Goal: Information Seeking & Learning: Learn about a topic

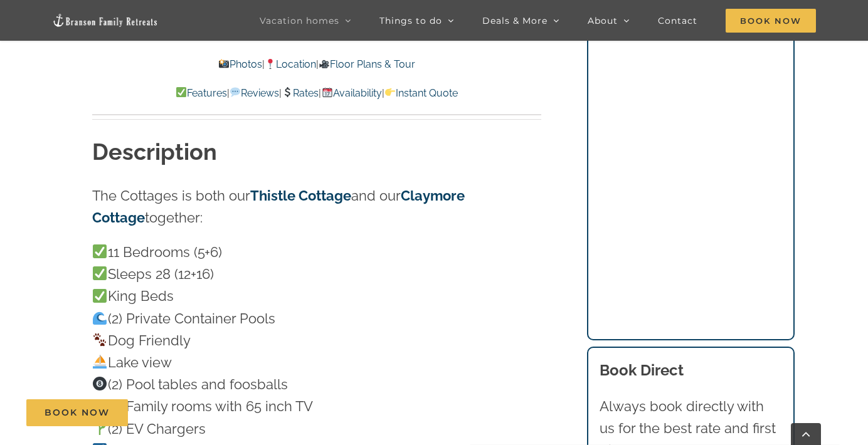
scroll to position [989, 0]
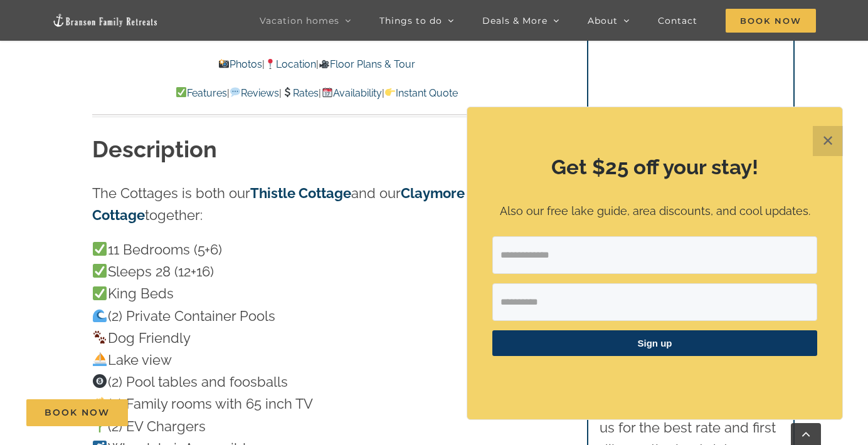
click at [825, 141] on button "✕" at bounding box center [828, 141] width 30 height 30
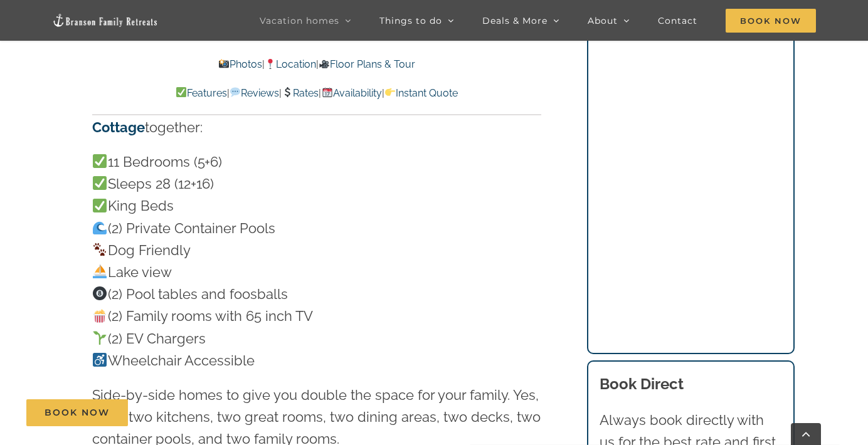
scroll to position [970, 0]
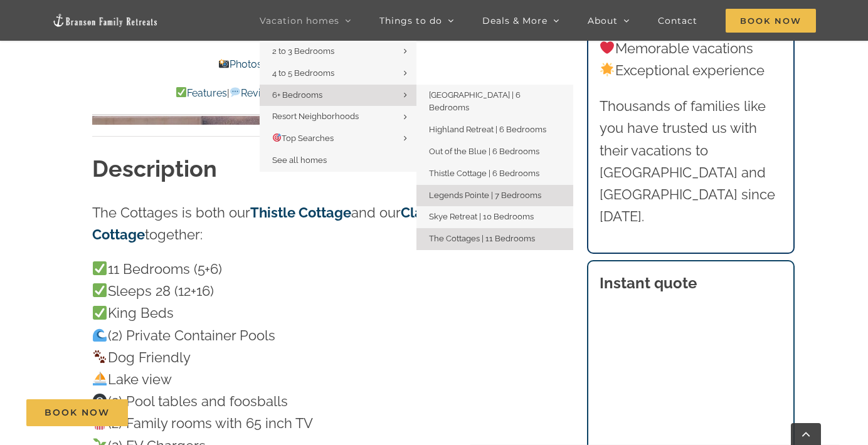
click at [537, 191] on span "Legends Pointe | 7 Bedrooms" at bounding box center [485, 195] width 112 height 9
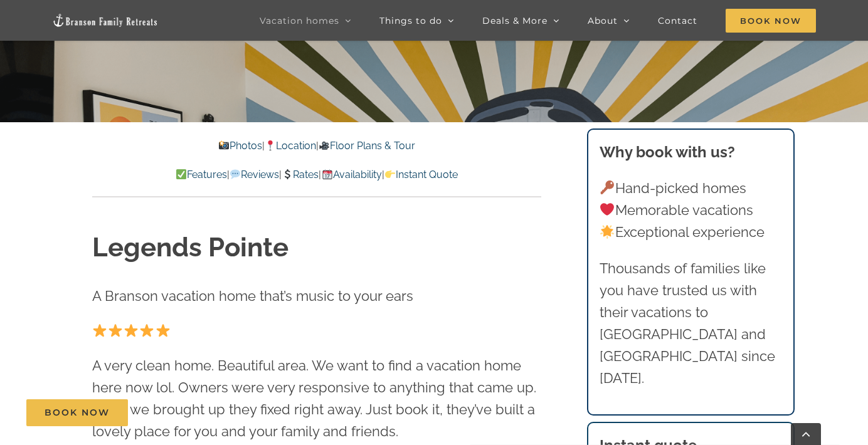
scroll to position [361, 0]
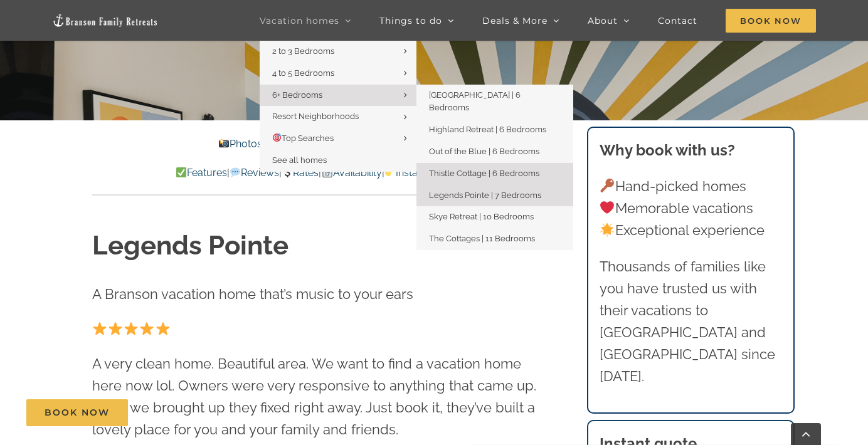
click at [504, 169] on span "Thistle Cottage | 6 Bedrooms" at bounding box center [484, 173] width 110 height 9
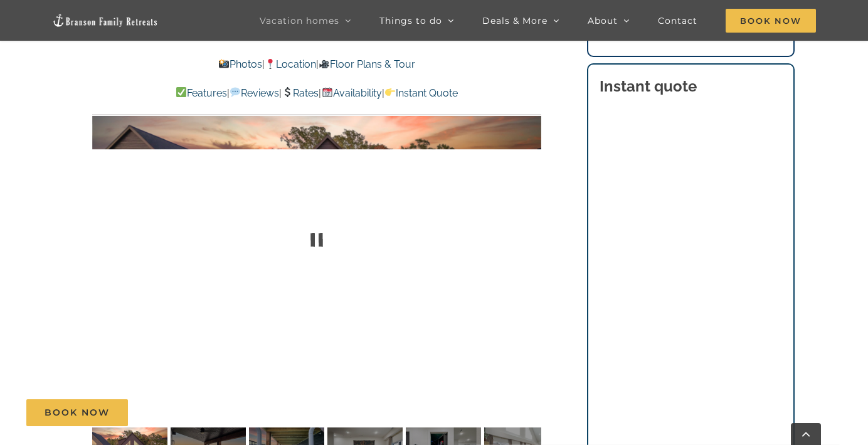
scroll to position [905, 0]
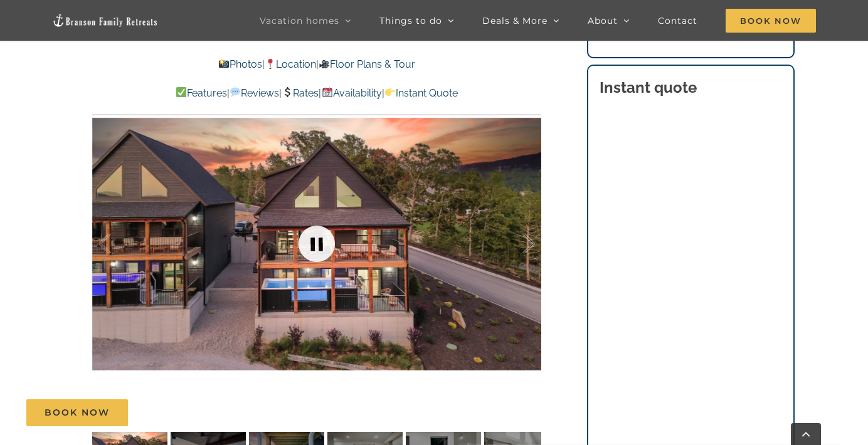
click at [314, 238] on link at bounding box center [317, 244] width 50 height 50
click at [322, 240] on link at bounding box center [317, 244] width 50 height 50
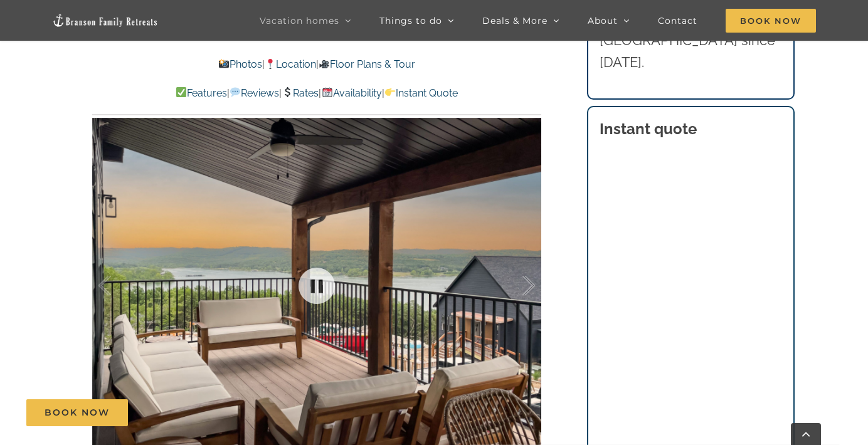
scroll to position [864, 0]
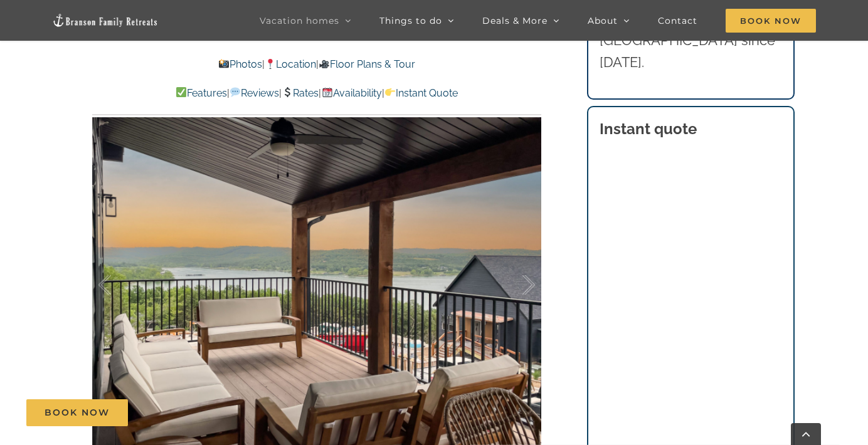
click at [315, 282] on link at bounding box center [317, 285] width 50 height 50
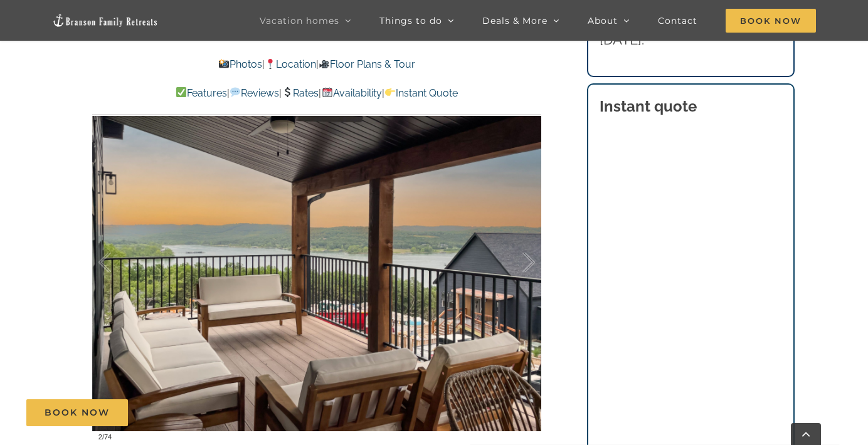
scroll to position [894, 0]
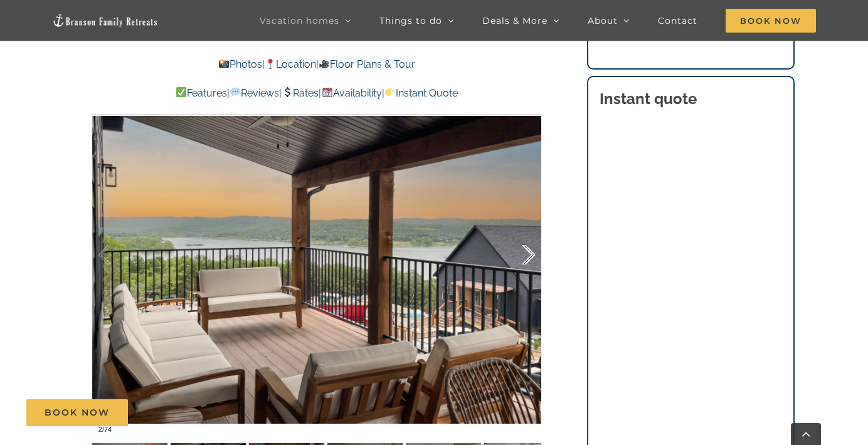
click at [529, 258] on div at bounding box center [515, 255] width 39 height 78
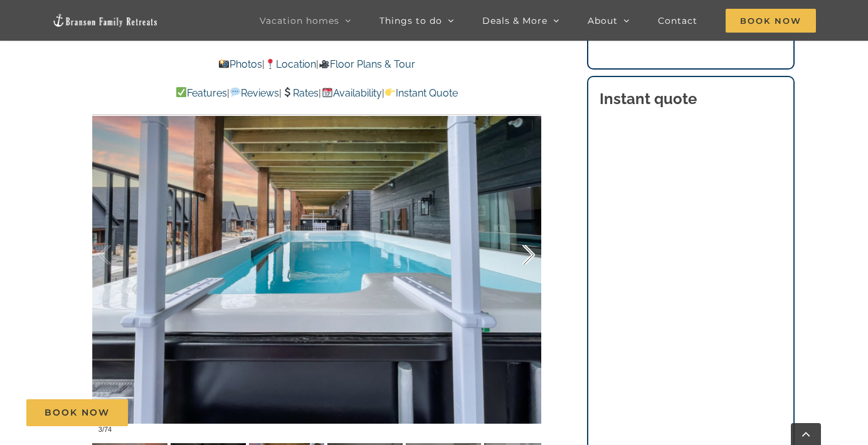
click at [529, 258] on div at bounding box center [515, 255] width 39 height 78
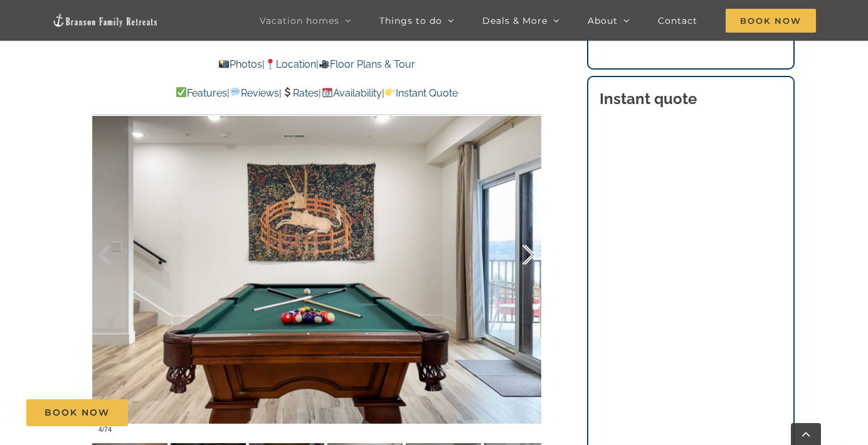
click at [529, 258] on div at bounding box center [515, 255] width 39 height 78
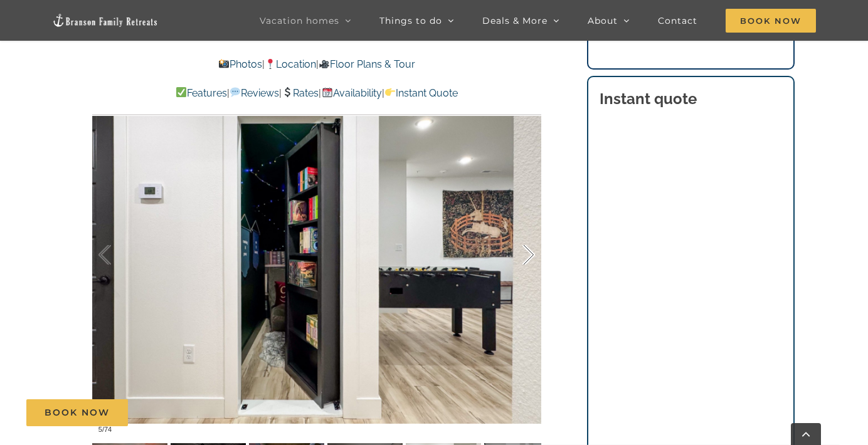
click at [529, 258] on div at bounding box center [515, 255] width 39 height 78
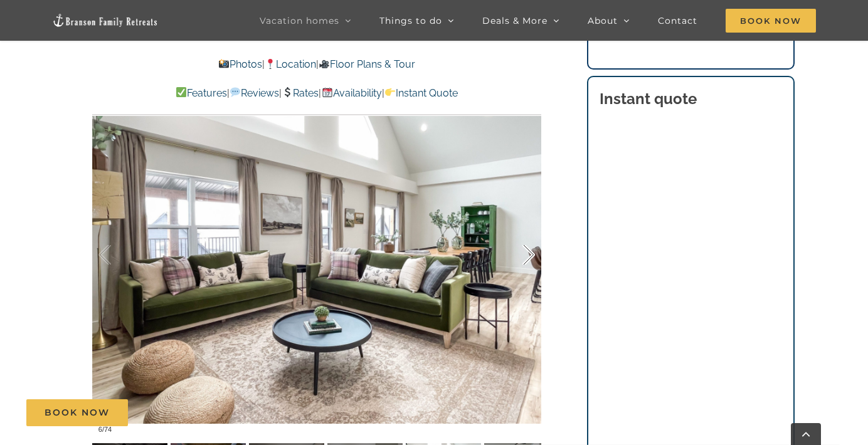
click at [529, 258] on div at bounding box center [515, 255] width 39 height 78
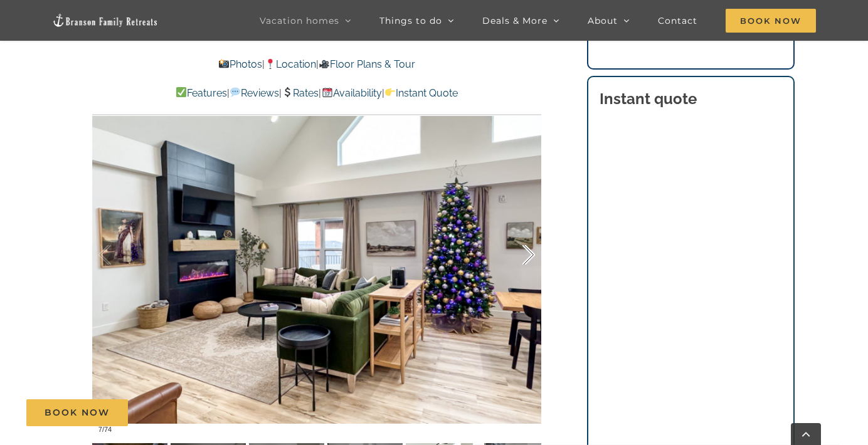
click at [529, 258] on div at bounding box center [515, 255] width 39 height 78
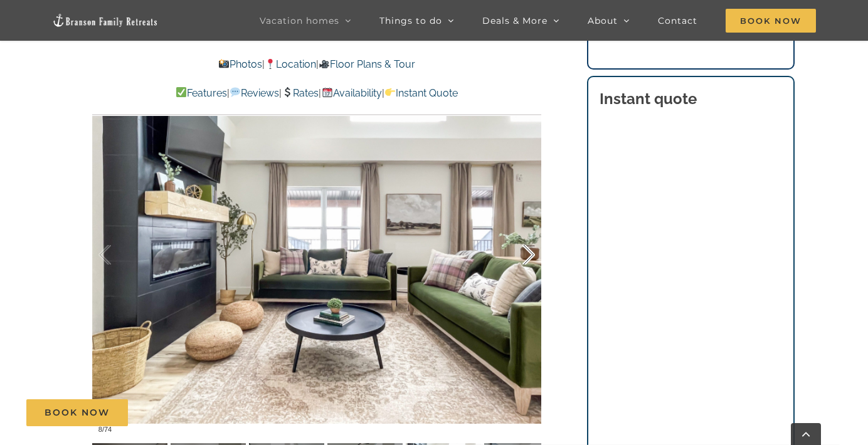
click at [529, 258] on div at bounding box center [515, 255] width 39 height 78
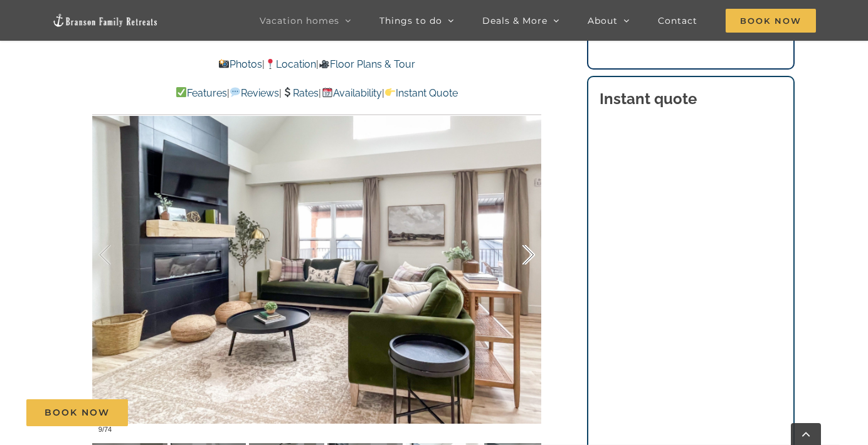
click at [529, 258] on div at bounding box center [515, 255] width 39 height 78
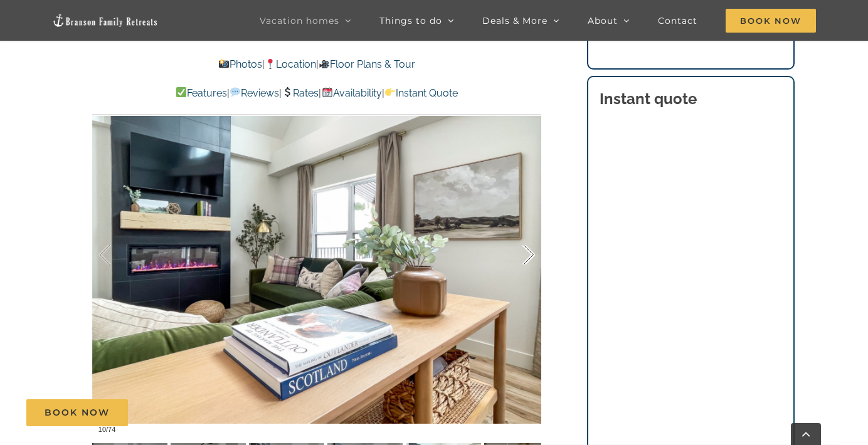
click at [529, 258] on div at bounding box center [515, 255] width 39 height 78
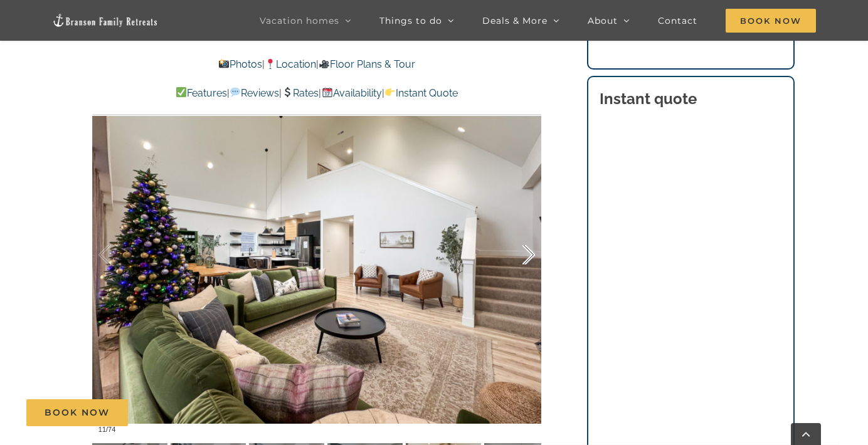
click at [529, 258] on div at bounding box center [515, 255] width 39 height 78
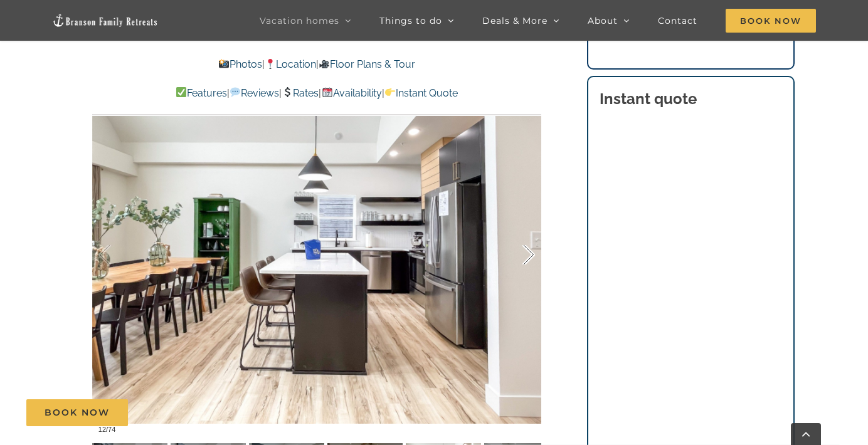
click at [529, 258] on div at bounding box center [515, 255] width 39 height 78
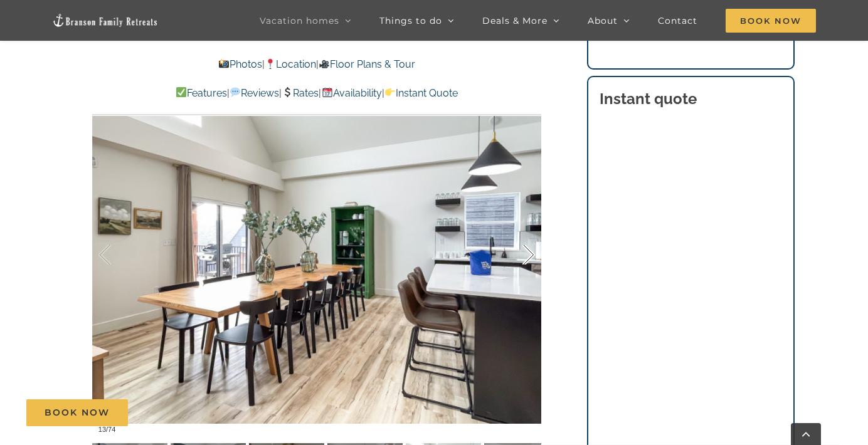
click at [529, 258] on div at bounding box center [515, 255] width 39 height 78
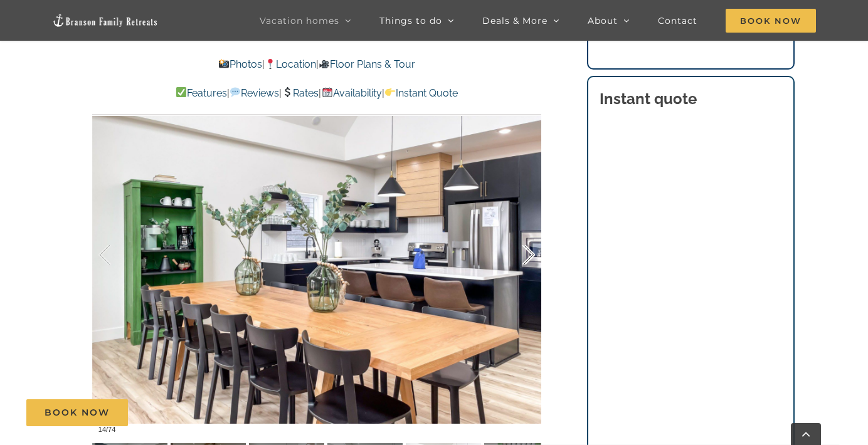
click at [529, 258] on div at bounding box center [515, 255] width 39 height 78
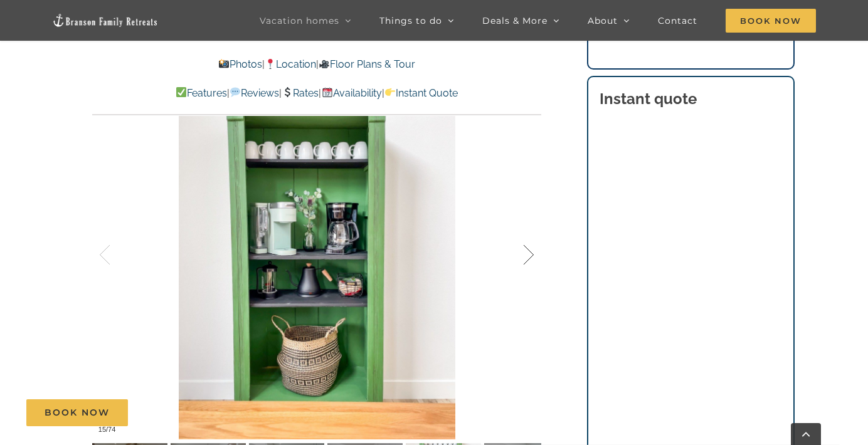
click at [529, 258] on div at bounding box center [515, 255] width 39 height 78
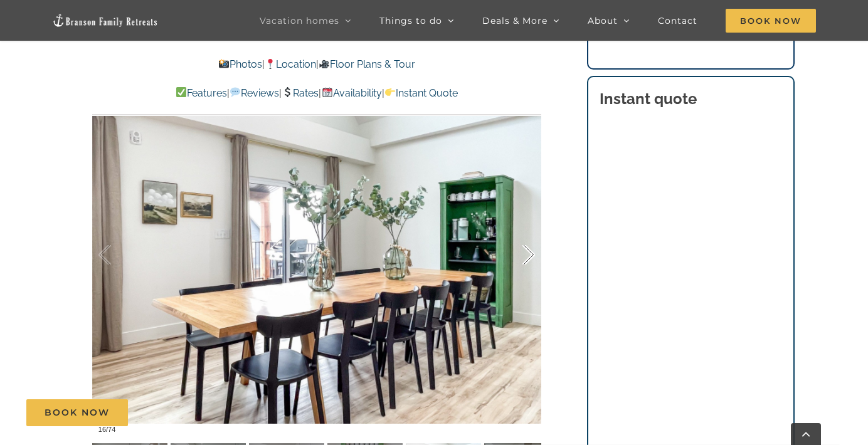
click at [529, 258] on div at bounding box center [515, 255] width 39 height 78
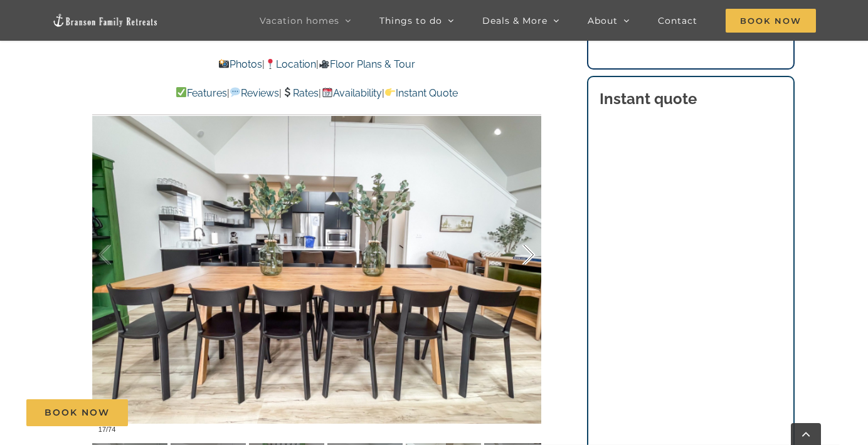
click at [529, 258] on div at bounding box center [515, 255] width 39 height 78
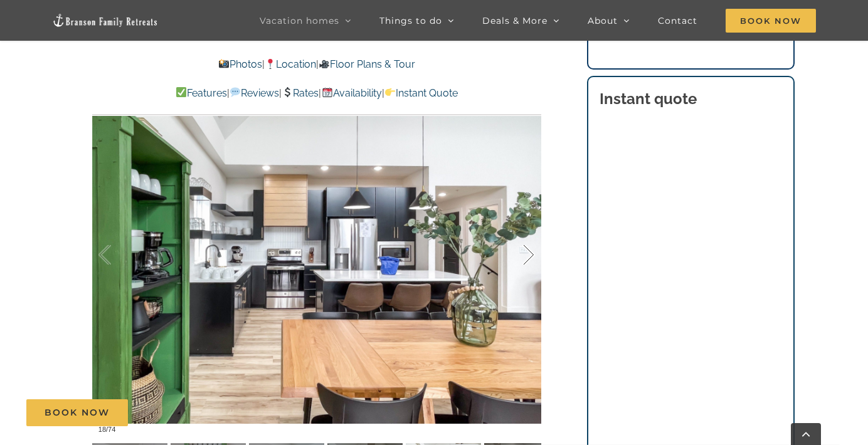
click at [529, 258] on div at bounding box center [515, 255] width 39 height 78
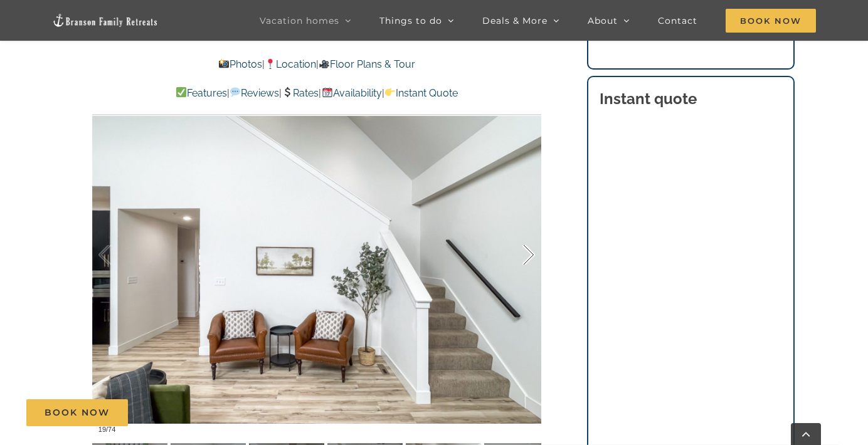
click at [529, 258] on div at bounding box center [515, 255] width 39 height 78
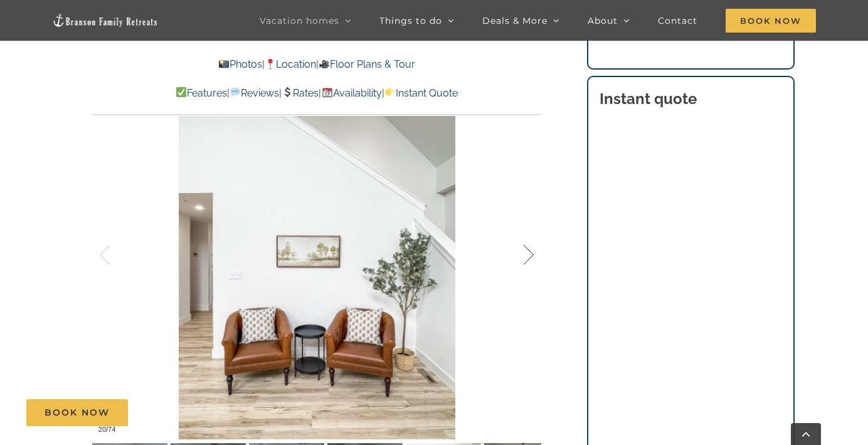
click at [529, 258] on div at bounding box center [515, 255] width 39 height 78
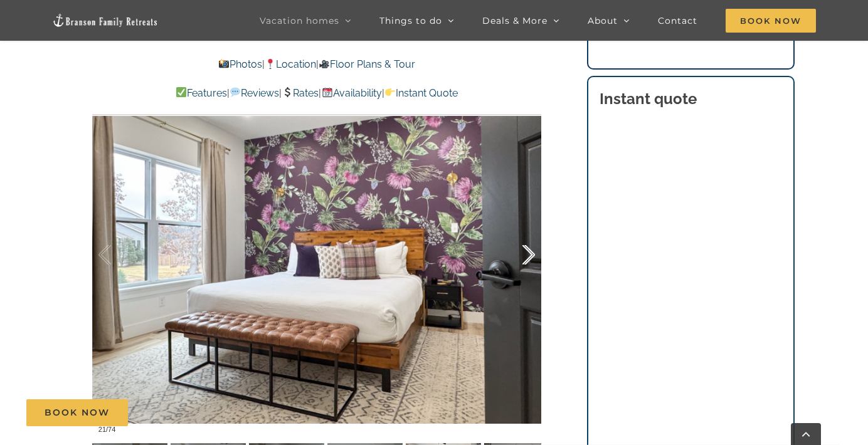
click at [529, 258] on div at bounding box center [515, 255] width 39 height 78
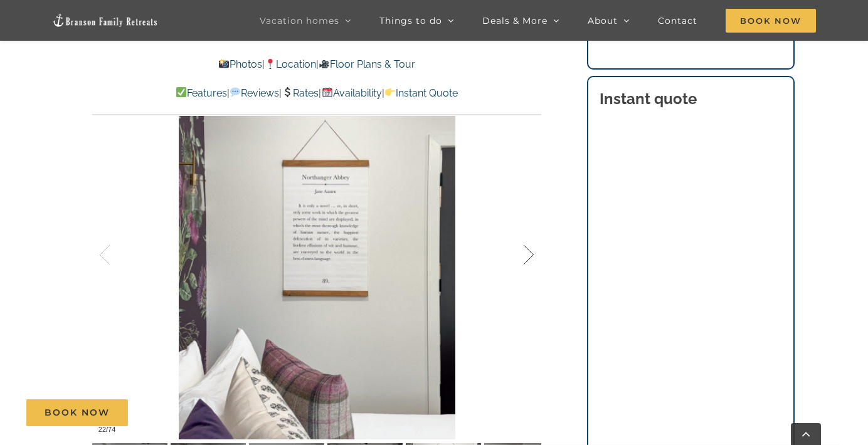
click at [529, 258] on div at bounding box center [515, 255] width 39 height 78
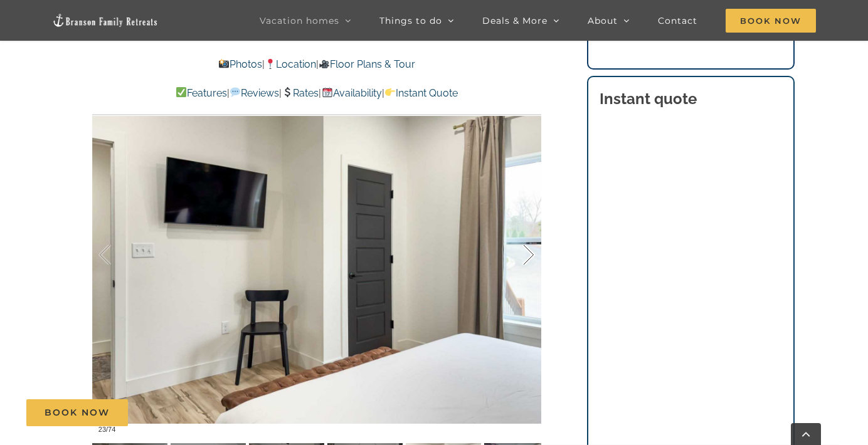
click at [529, 258] on div at bounding box center [515, 255] width 39 height 78
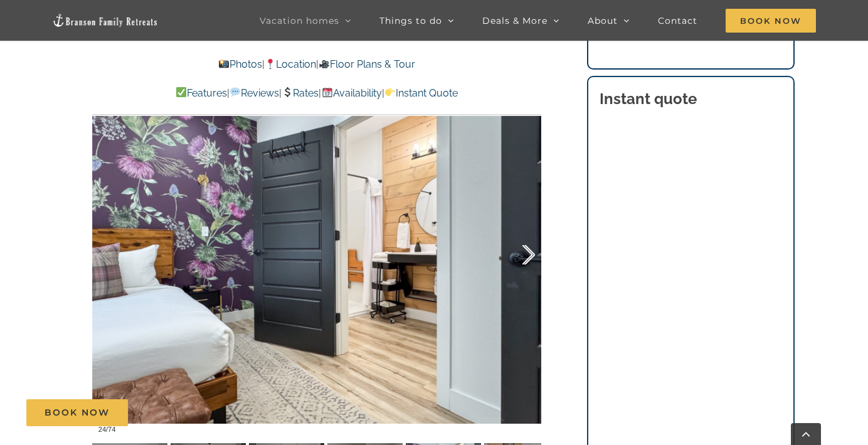
click at [529, 258] on div at bounding box center [515, 255] width 39 height 78
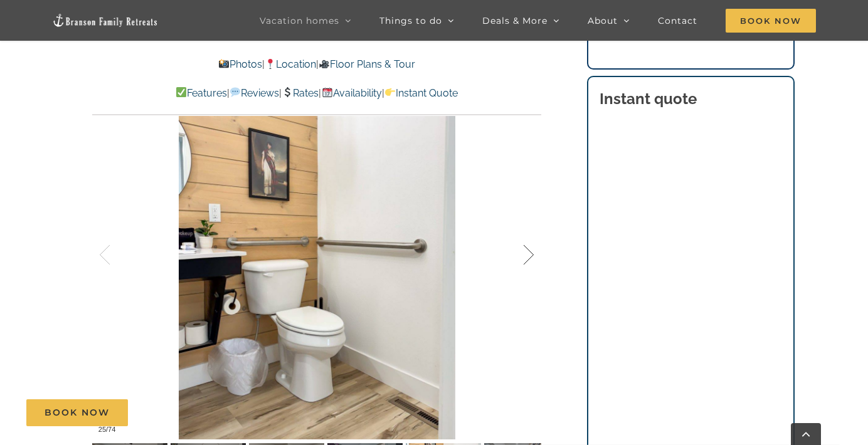
click at [529, 258] on div at bounding box center [515, 255] width 39 height 78
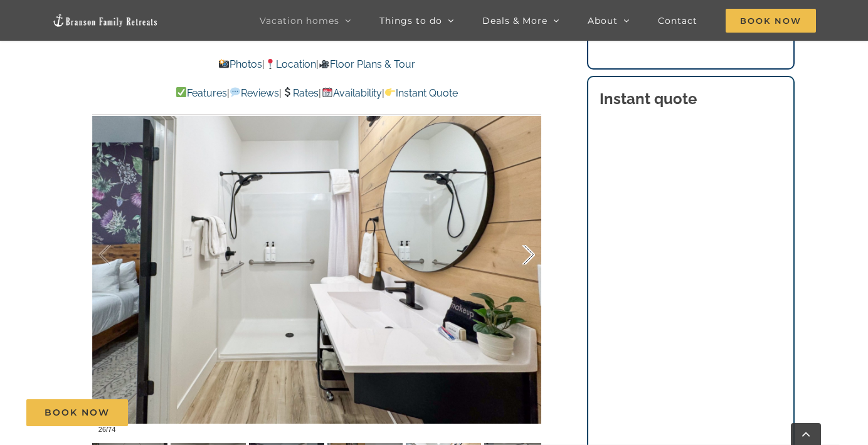
click at [529, 258] on div at bounding box center [515, 255] width 39 height 78
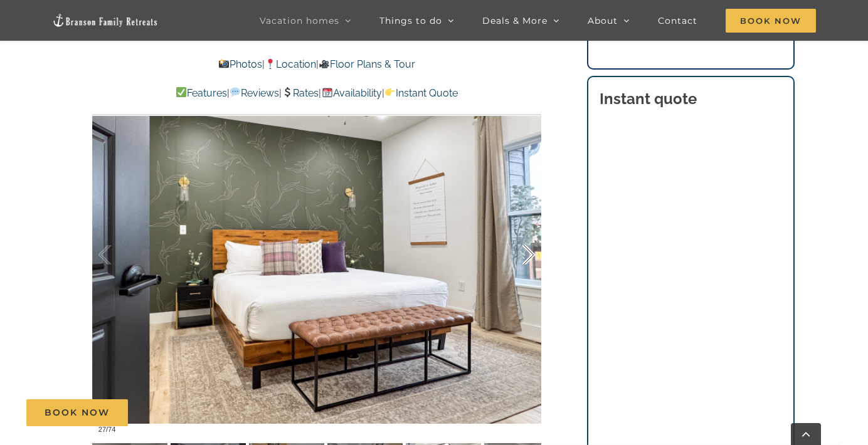
click at [529, 258] on div at bounding box center [515, 255] width 39 height 78
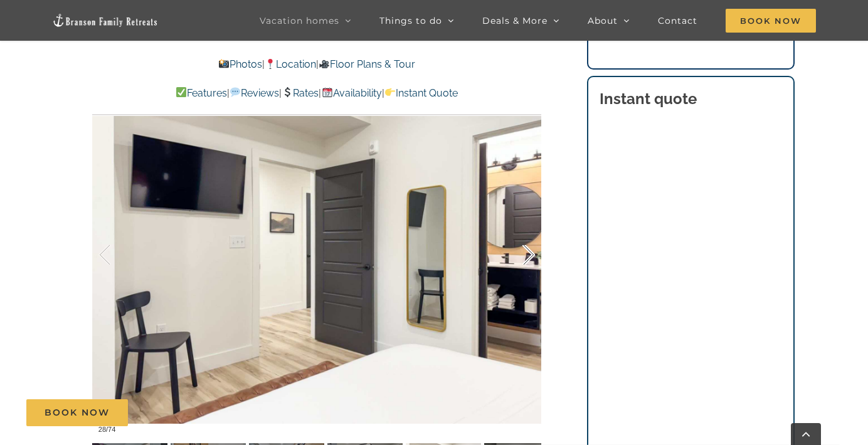
click at [529, 258] on div at bounding box center [515, 255] width 39 height 78
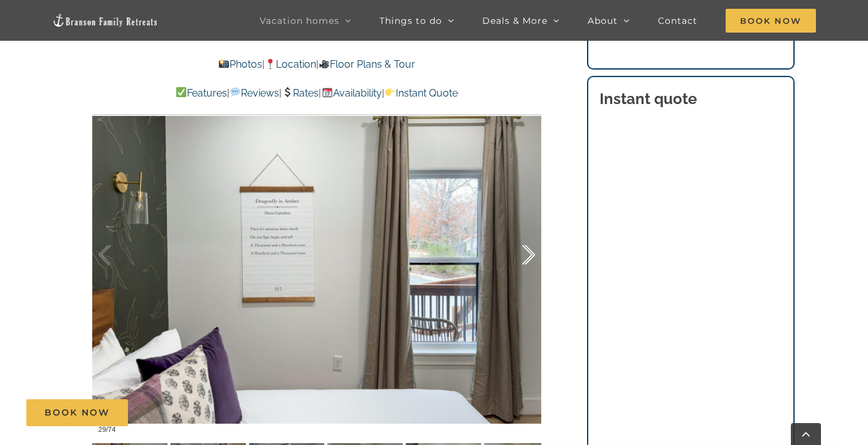
click at [529, 258] on div at bounding box center [515, 255] width 39 height 78
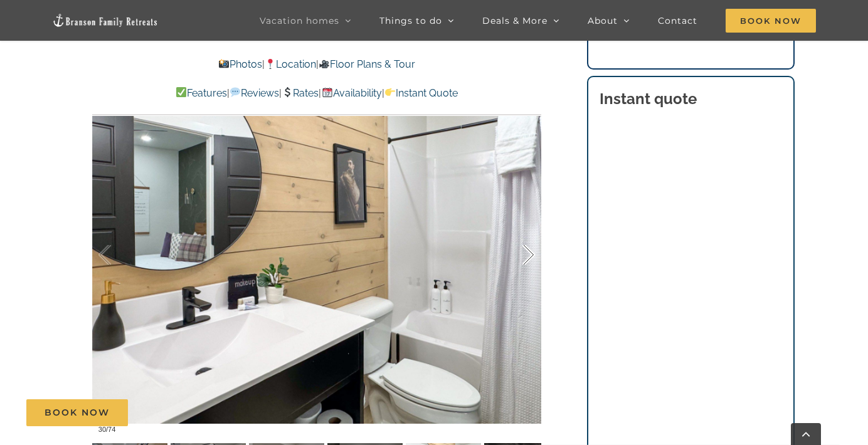
click at [529, 258] on div at bounding box center [515, 255] width 39 height 78
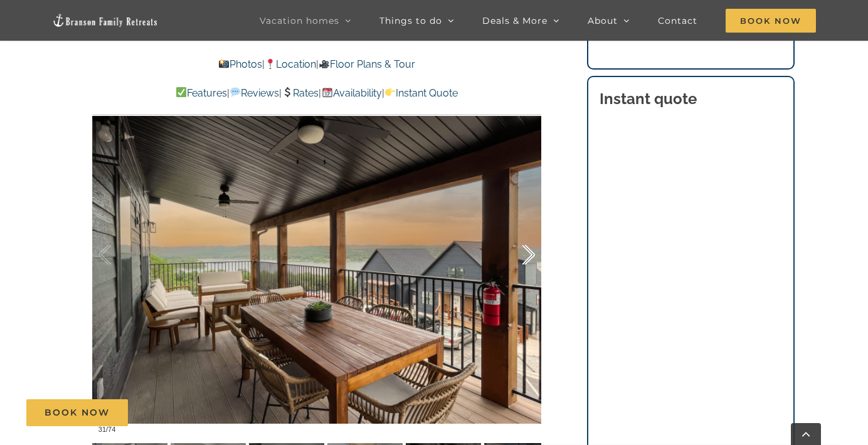
click at [529, 258] on div at bounding box center [515, 255] width 39 height 78
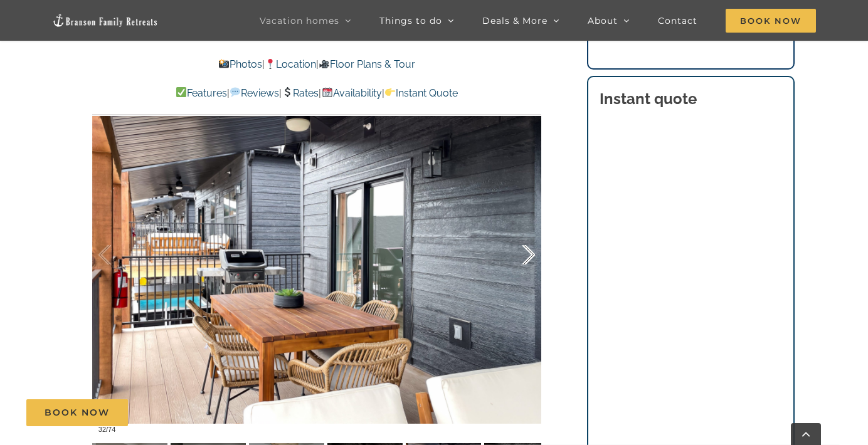
click at [530, 258] on div at bounding box center [515, 255] width 39 height 78
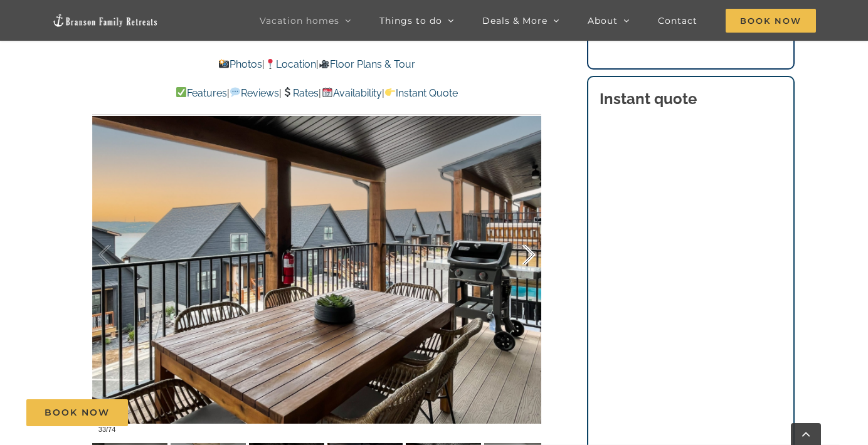
click at [530, 258] on div at bounding box center [515, 255] width 39 height 78
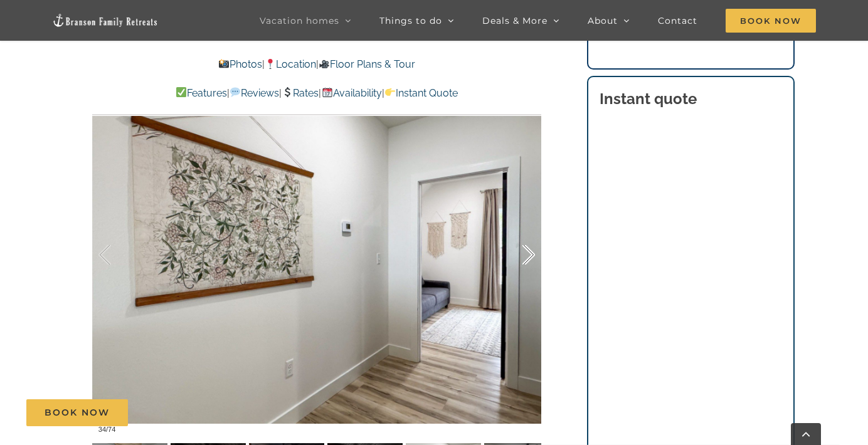
click at [530, 258] on div at bounding box center [515, 255] width 39 height 78
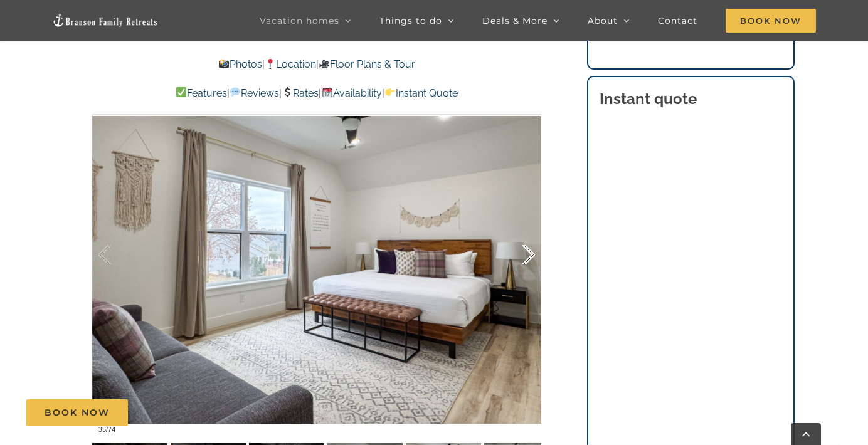
click at [530, 258] on div at bounding box center [515, 255] width 39 height 78
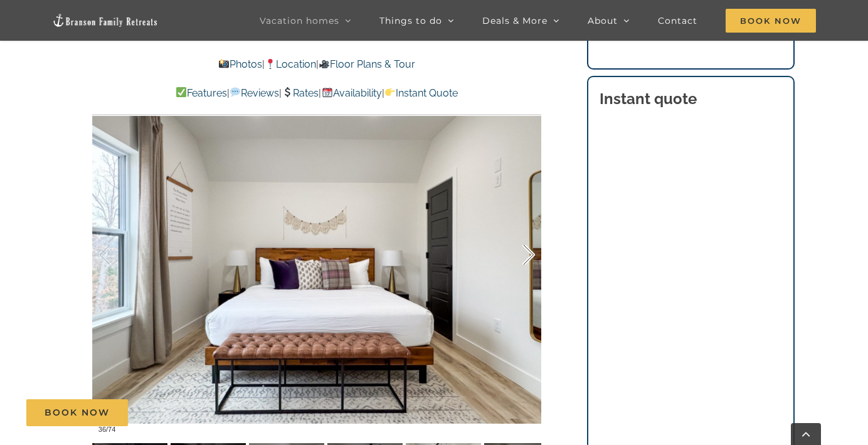
click at [530, 258] on div at bounding box center [515, 255] width 39 height 78
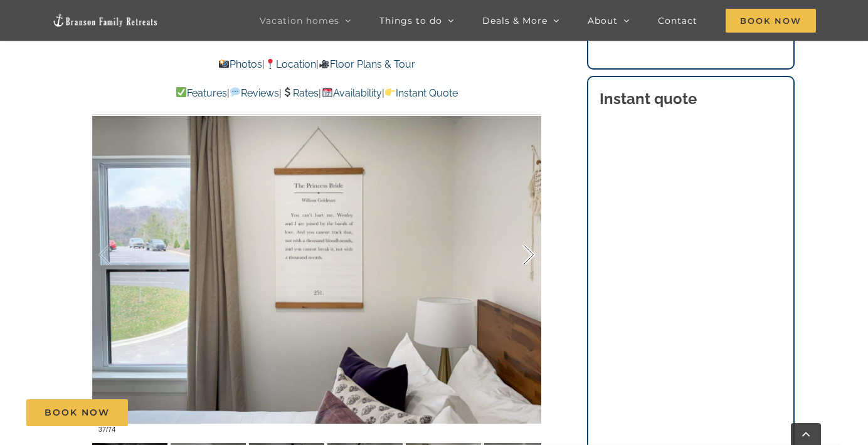
click at [530, 258] on div at bounding box center [515, 255] width 39 height 78
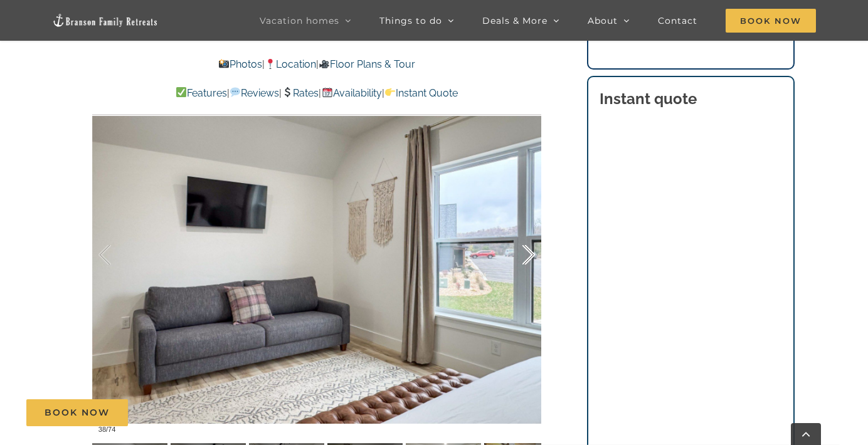
click at [530, 258] on div at bounding box center [515, 255] width 39 height 78
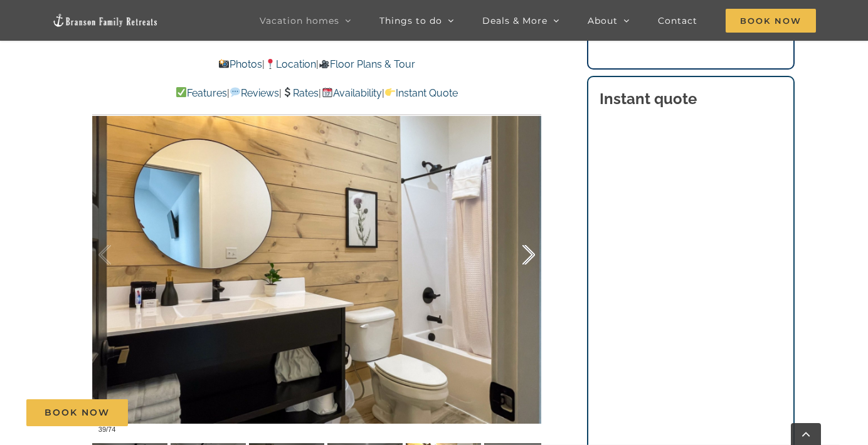
click at [530, 258] on div at bounding box center [515, 255] width 39 height 78
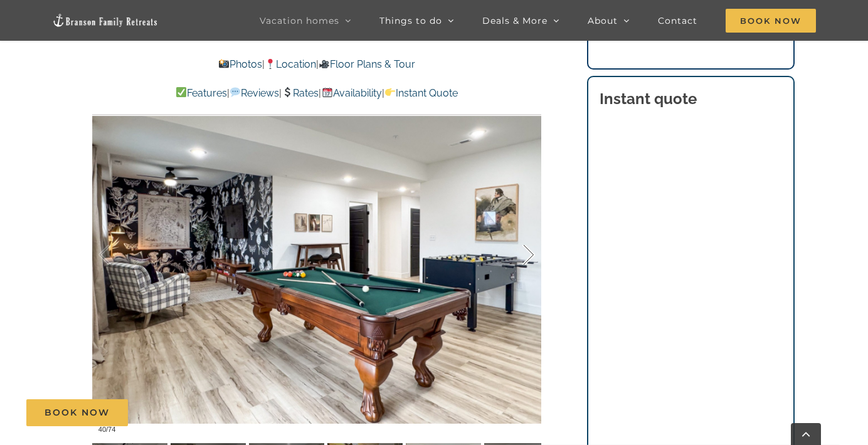
click at [530, 258] on div at bounding box center [515, 255] width 39 height 78
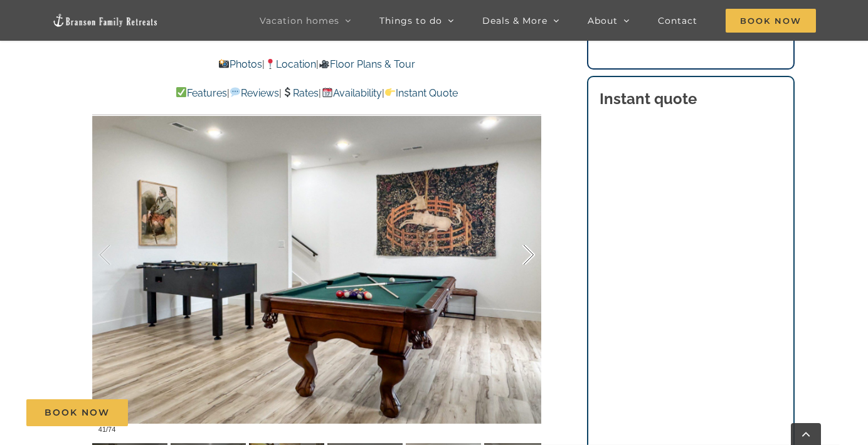
click at [530, 258] on div at bounding box center [515, 255] width 39 height 78
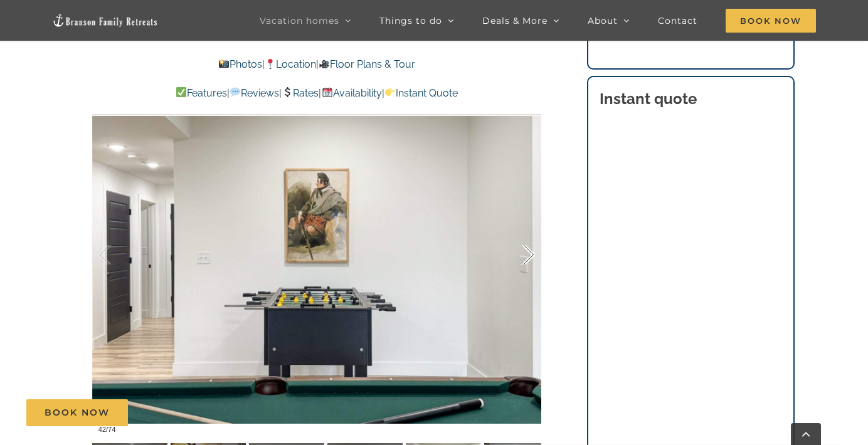
click at [530, 258] on div at bounding box center [515, 255] width 39 height 78
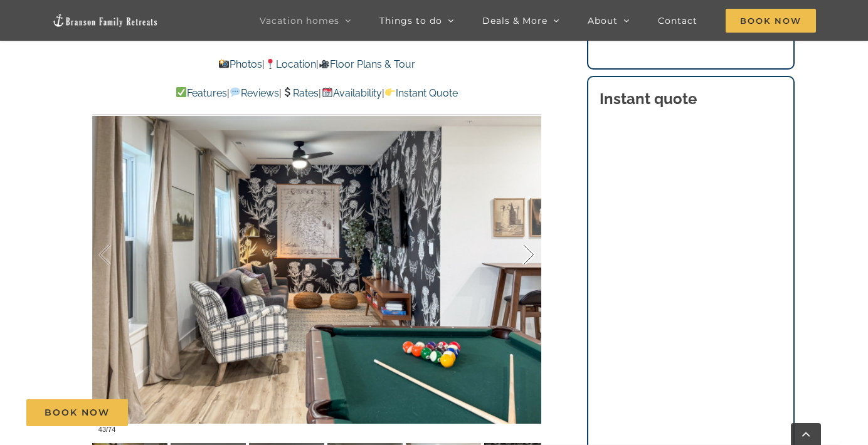
click at [530, 258] on div at bounding box center [515, 255] width 39 height 78
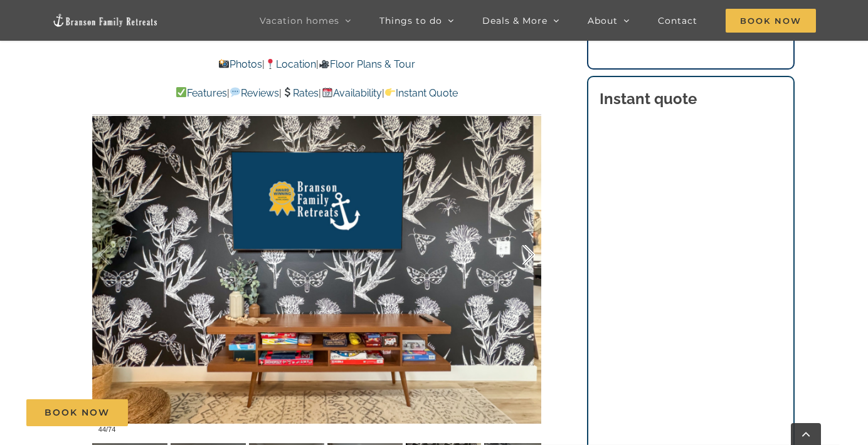
click at [533, 258] on div at bounding box center [515, 255] width 39 height 78
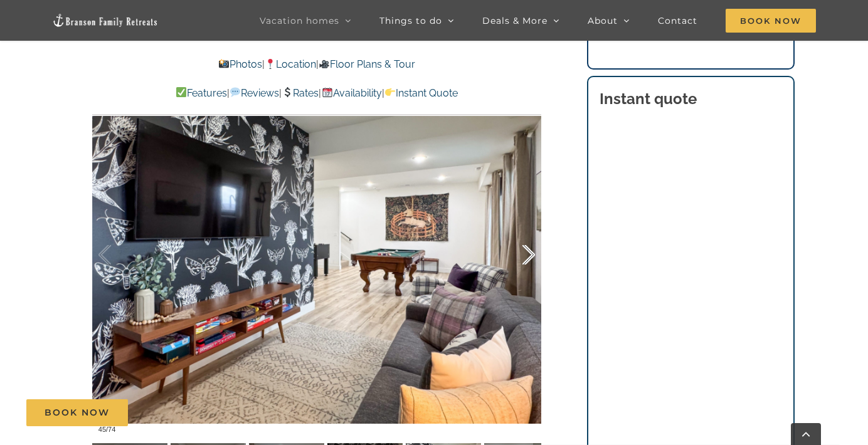
click at [533, 258] on div at bounding box center [515, 255] width 39 height 78
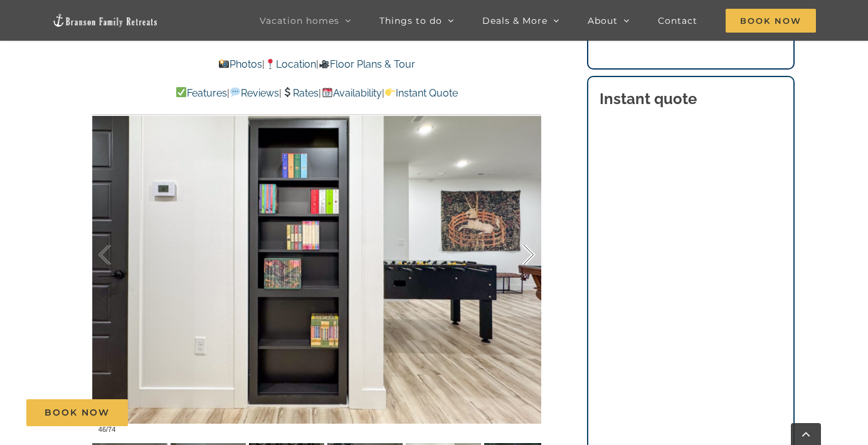
click at [533, 258] on div at bounding box center [515, 255] width 39 height 78
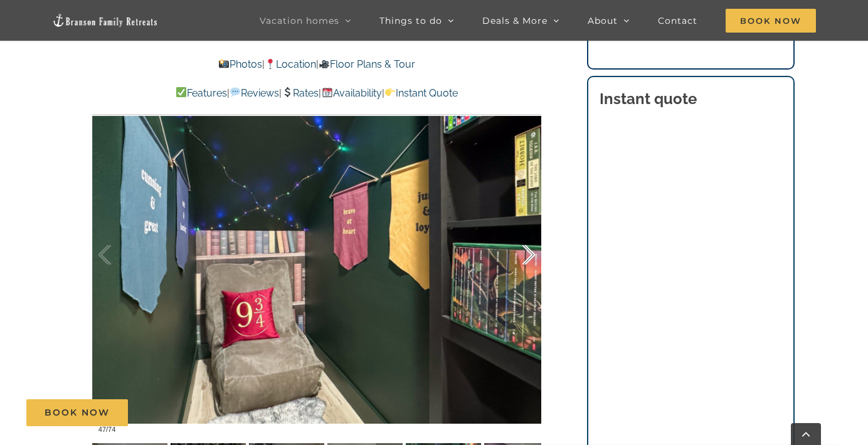
click at [533, 258] on div at bounding box center [515, 255] width 39 height 78
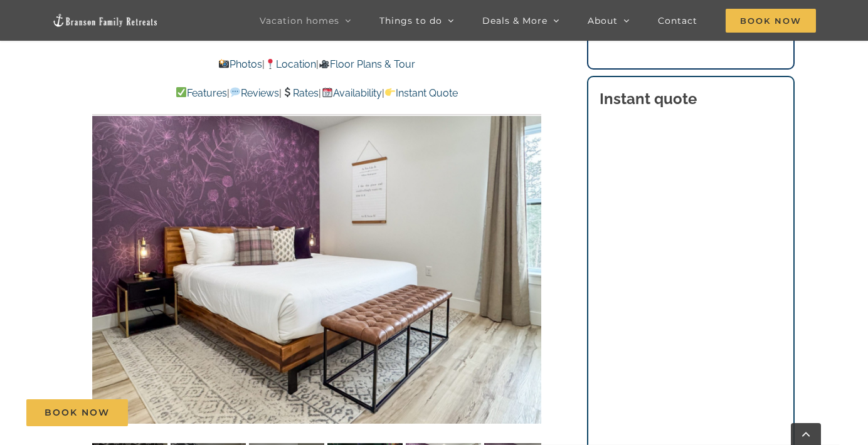
click at [534, 258] on div at bounding box center [553, 255] width 39 height 78
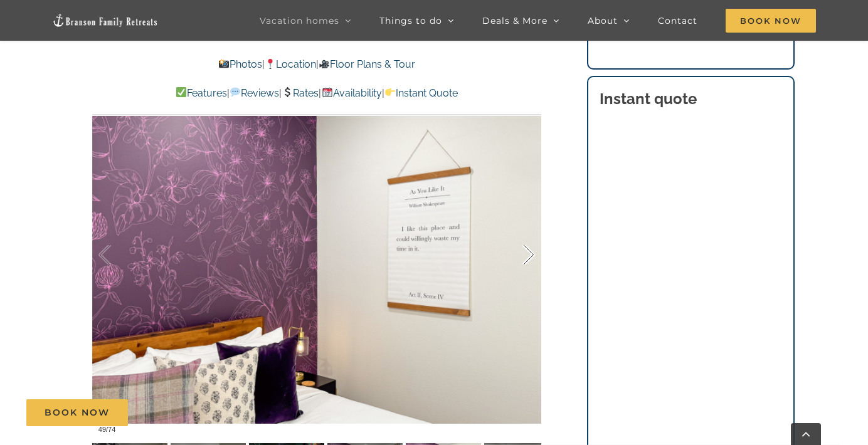
click at [533, 258] on div at bounding box center [515, 255] width 39 height 78
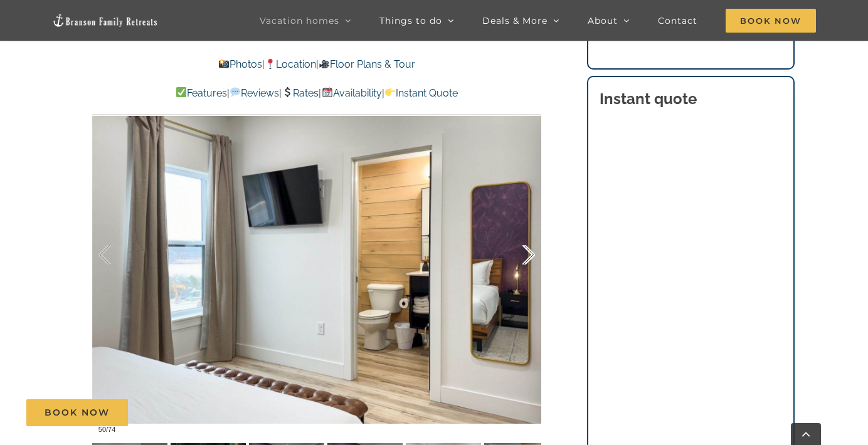
click at [533, 258] on div at bounding box center [515, 255] width 39 height 78
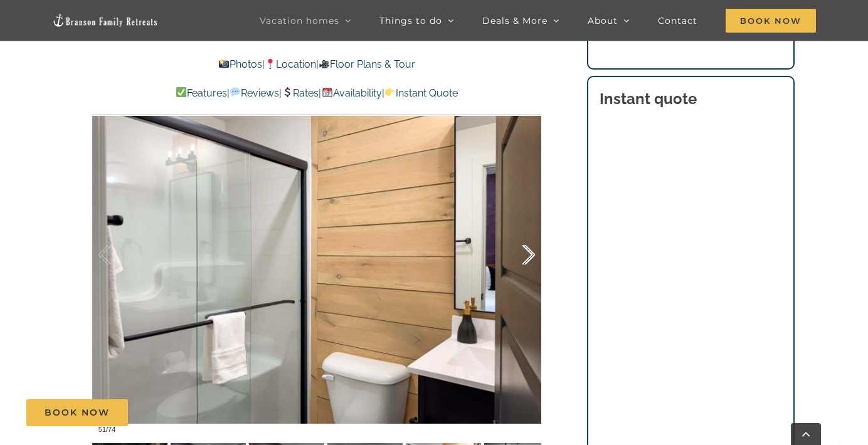
click at [533, 258] on div at bounding box center [515, 255] width 39 height 78
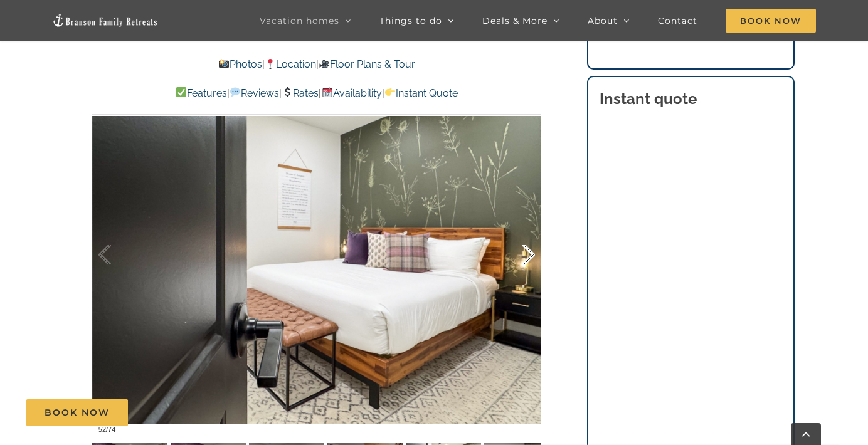
click at [533, 258] on div at bounding box center [515, 255] width 39 height 78
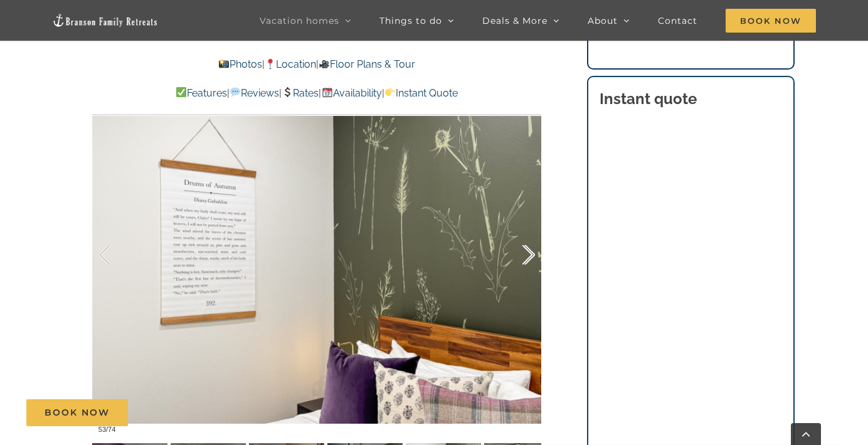
click at [533, 258] on div at bounding box center [515, 255] width 39 height 78
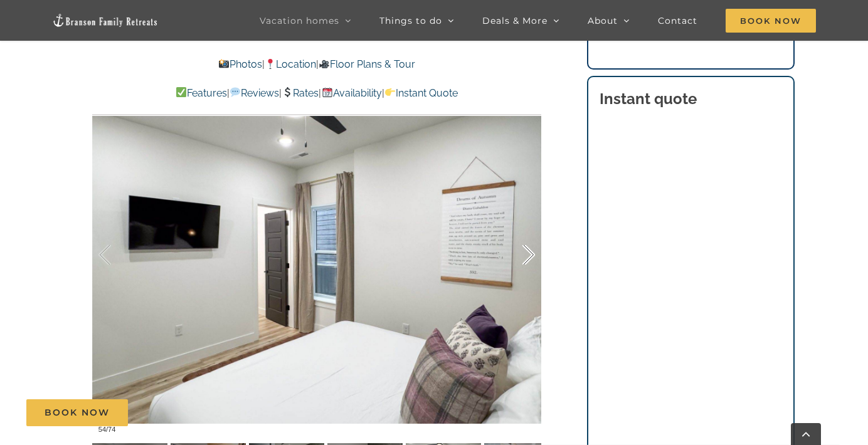
click at [533, 258] on div at bounding box center [515, 255] width 39 height 78
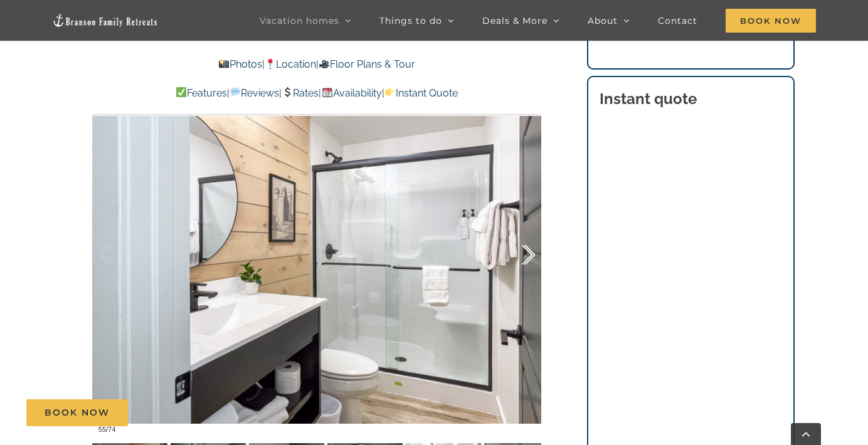
click at [533, 258] on div at bounding box center [515, 255] width 39 height 78
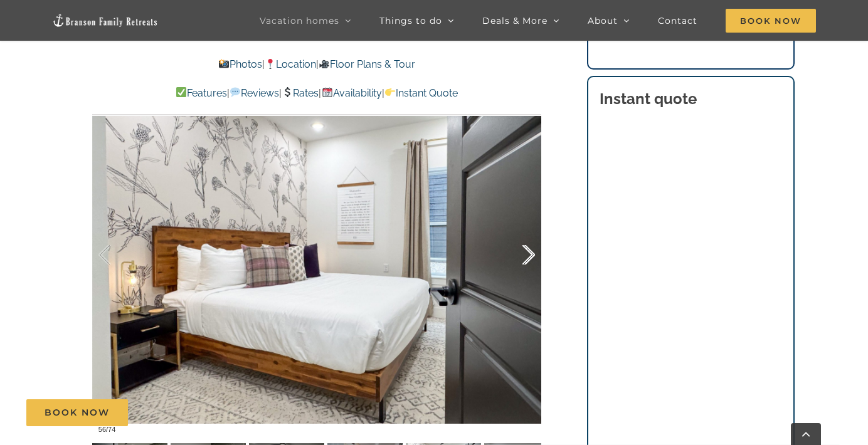
click at [533, 258] on div at bounding box center [515, 255] width 39 height 78
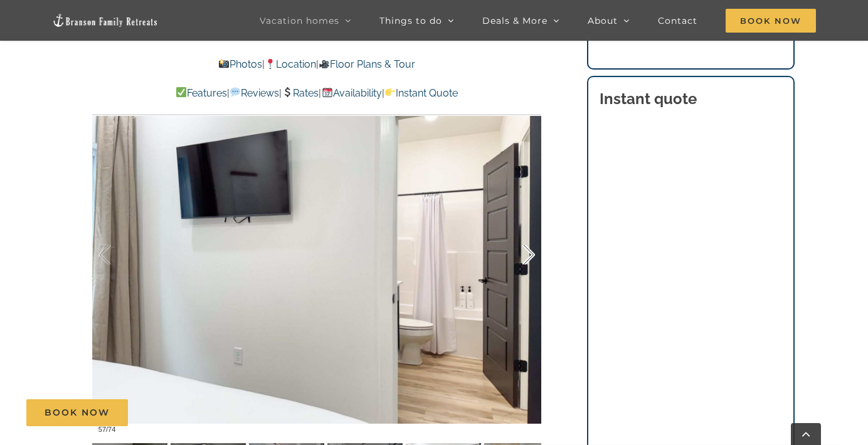
click at [533, 258] on div at bounding box center [515, 255] width 39 height 78
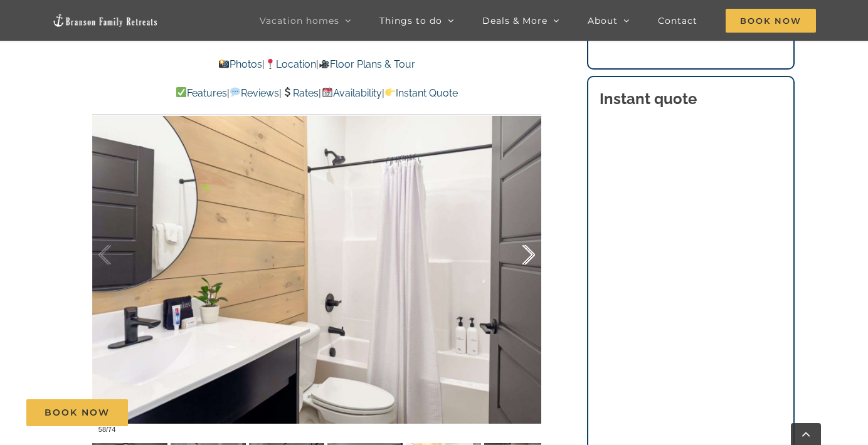
click at [533, 258] on div at bounding box center [515, 255] width 39 height 78
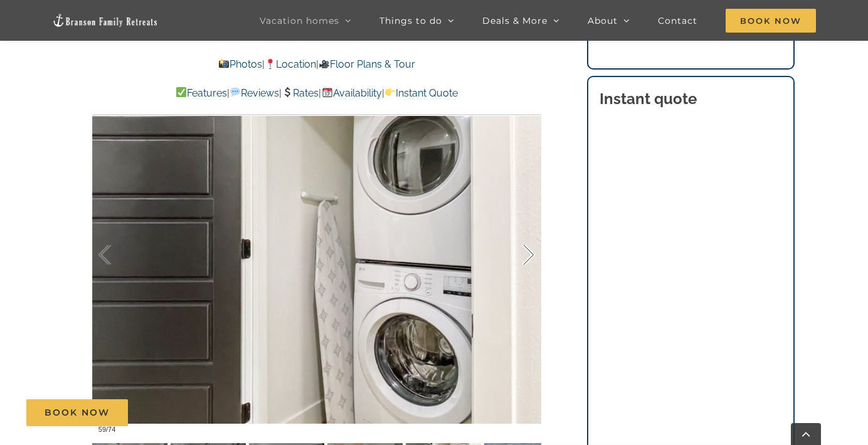
click at [533, 258] on div at bounding box center [515, 255] width 39 height 78
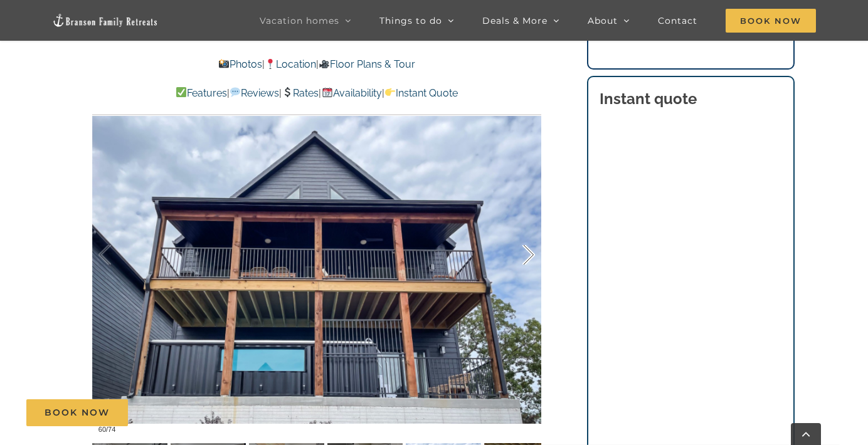
click at [533, 258] on div at bounding box center [515, 255] width 39 height 78
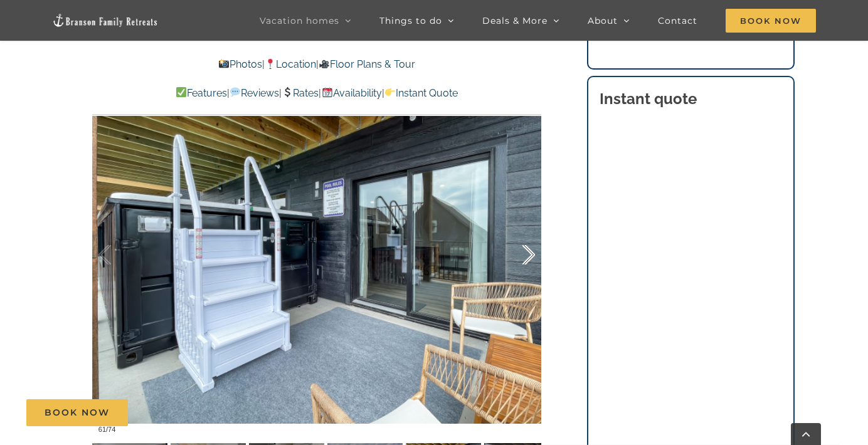
click at [533, 258] on div at bounding box center [515, 255] width 39 height 78
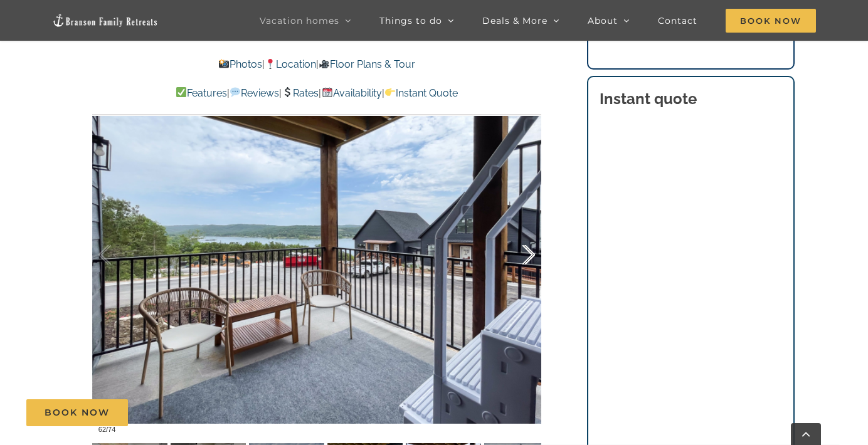
click at [533, 258] on div at bounding box center [515, 255] width 39 height 78
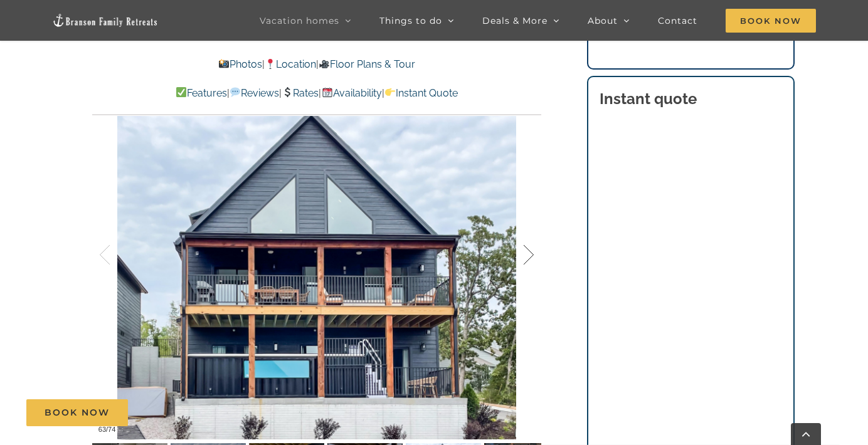
click at [533, 258] on div at bounding box center [515, 255] width 39 height 78
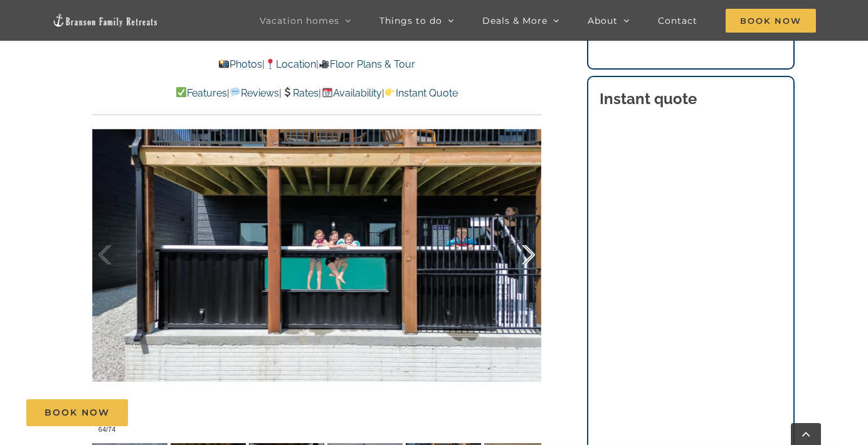
click at [533, 258] on div at bounding box center [515, 255] width 39 height 78
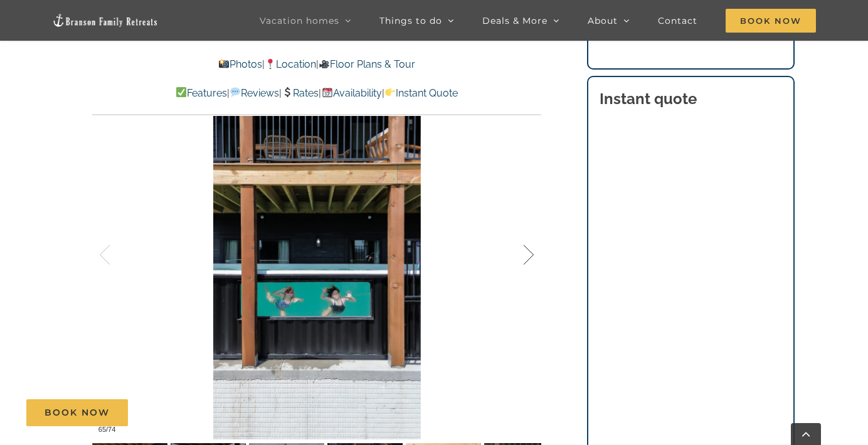
click at [533, 258] on div at bounding box center [515, 255] width 39 height 78
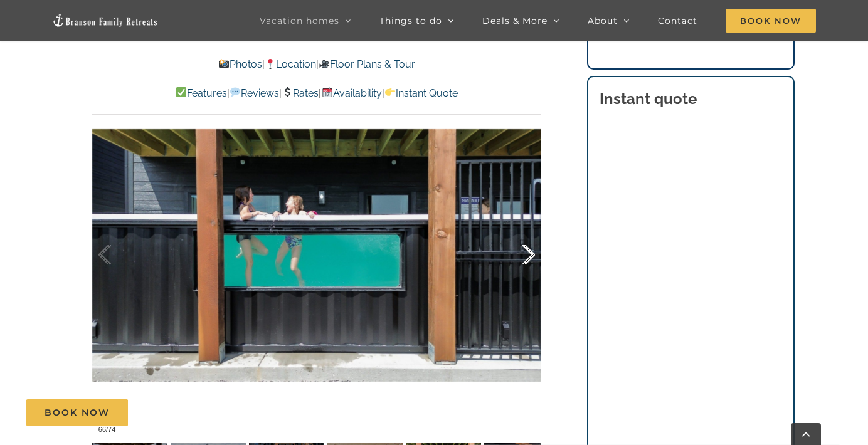
click at [533, 258] on div at bounding box center [515, 255] width 39 height 78
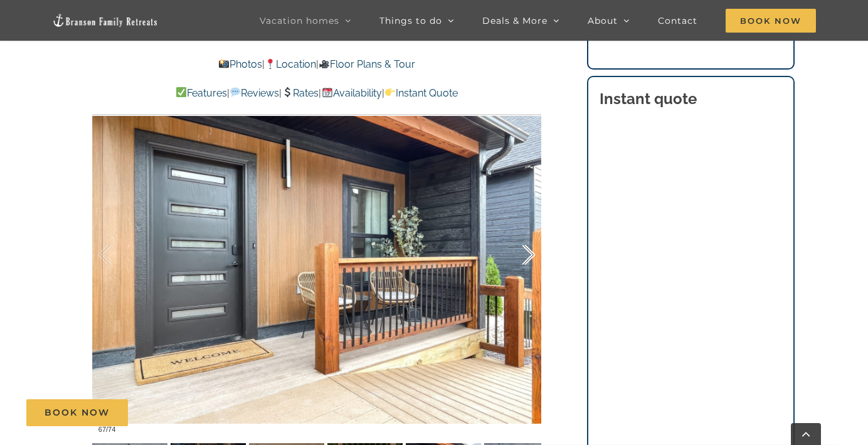
click at [533, 261] on div at bounding box center [515, 255] width 39 height 78
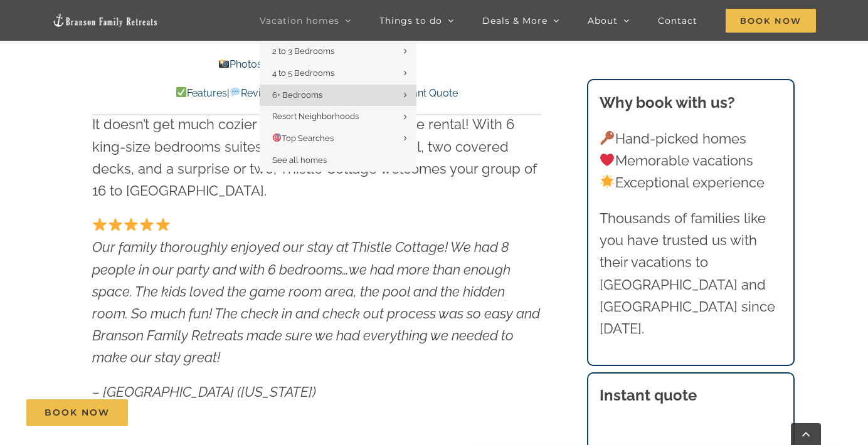
scroll to position [520, 0]
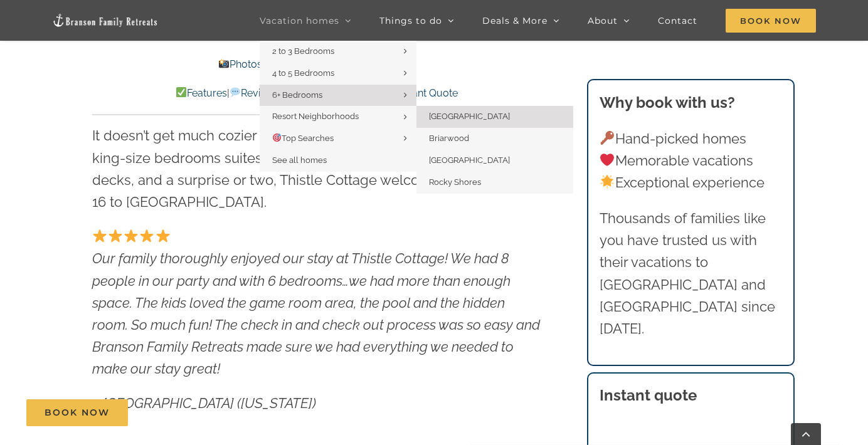
click at [455, 118] on span "[GEOGRAPHIC_DATA]" at bounding box center [469, 116] width 81 height 9
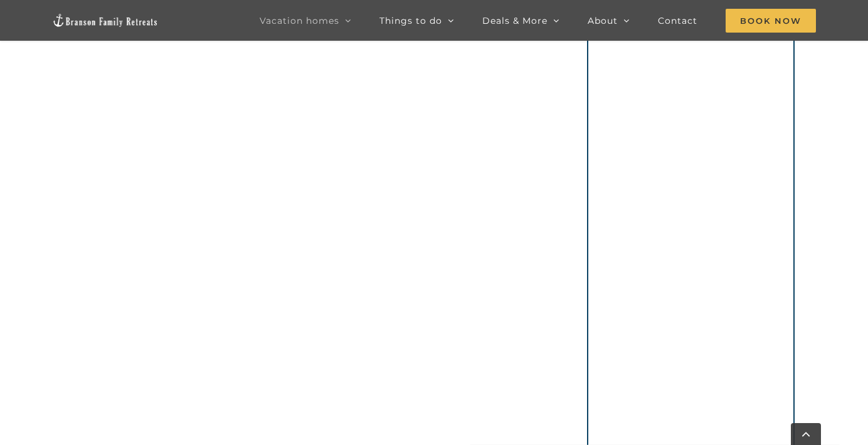
scroll to position [805, 0]
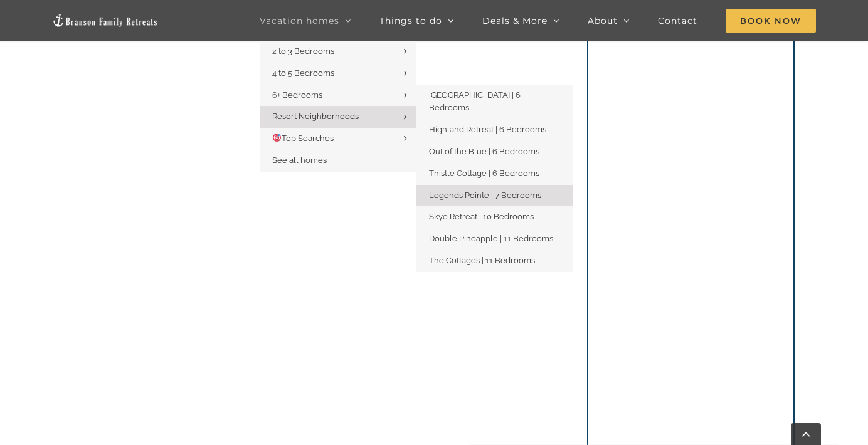
click at [512, 191] on span "Legends Pointe | 7 Bedrooms" at bounding box center [485, 195] width 112 height 9
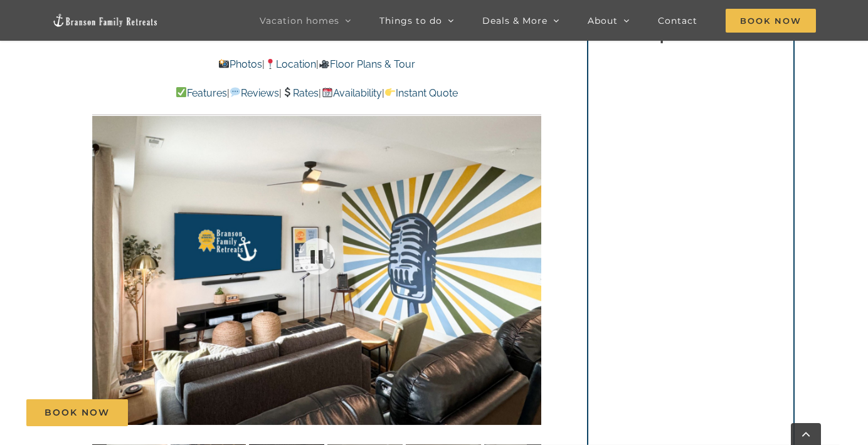
scroll to position [780, 0]
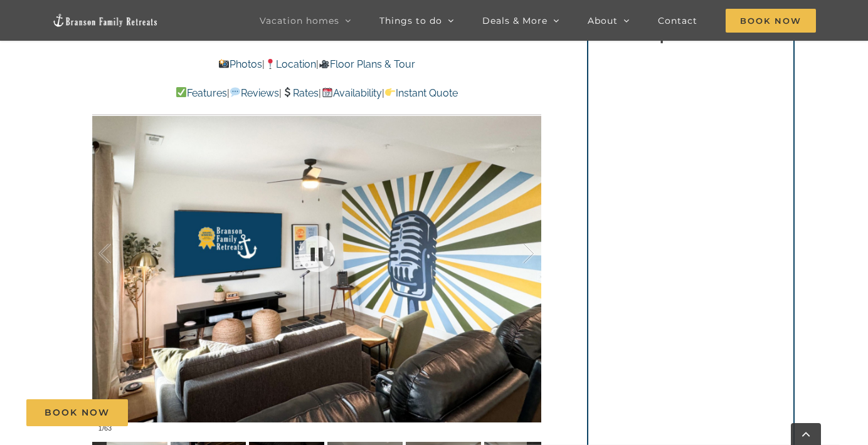
click at [488, 282] on div at bounding box center [316, 254] width 449 height 369
click at [528, 255] on div at bounding box center [515, 254] width 39 height 78
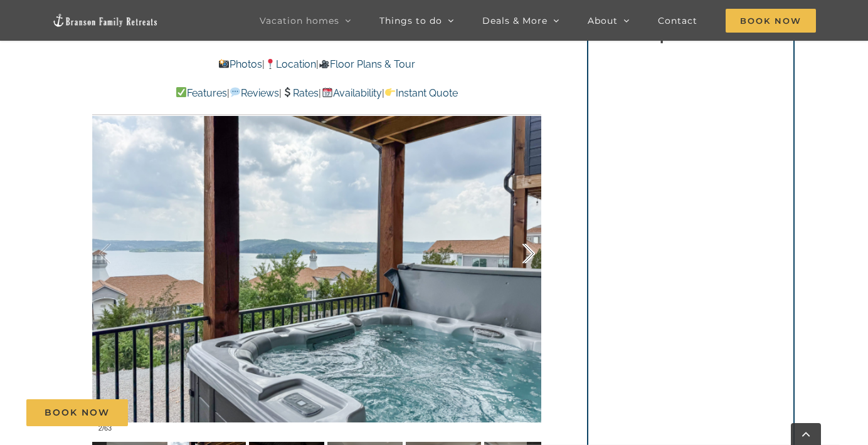
click at [528, 255] on div at bounding box center [515, 254] width 39 height 78
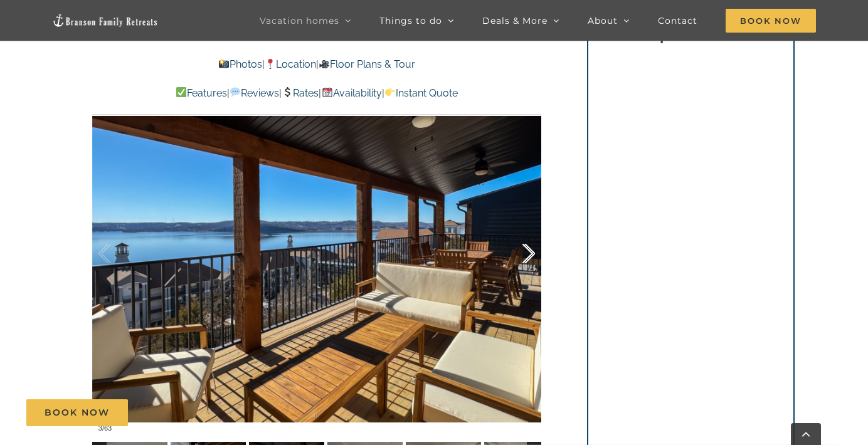
click at [528, 255] on div at bounding box center [515, 254] width 39 height 78
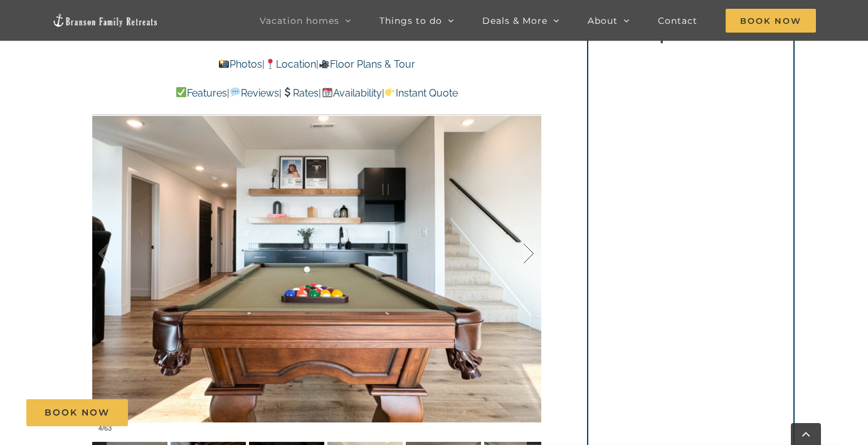
click at [528, 255] on div at bounding box center [515, 254] width 39 height 78
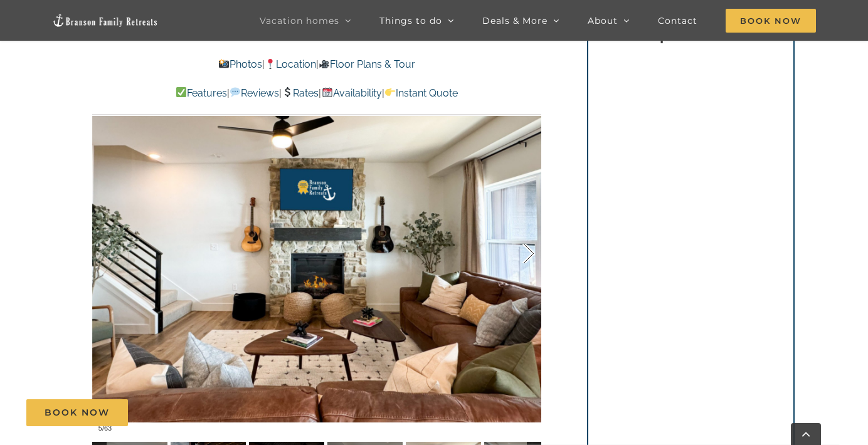
click at [528, 255] on div at bounding box center [515, 254] width 39 height 78
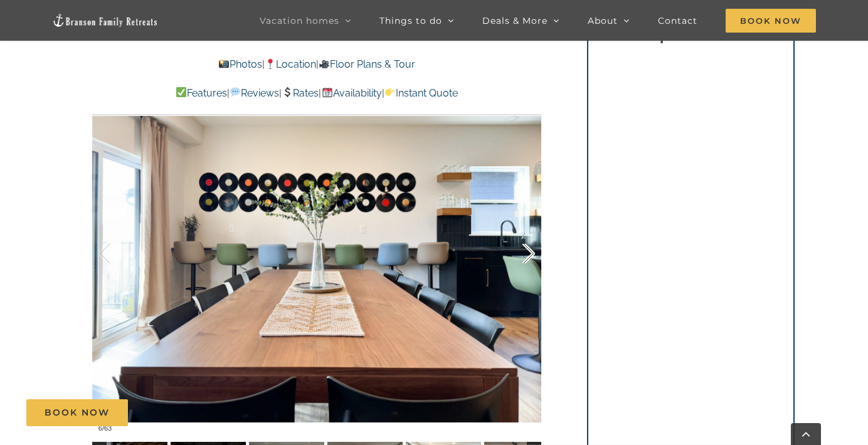
click at [528, 255] on div at bounding box center [515, 254] width 39 height 78
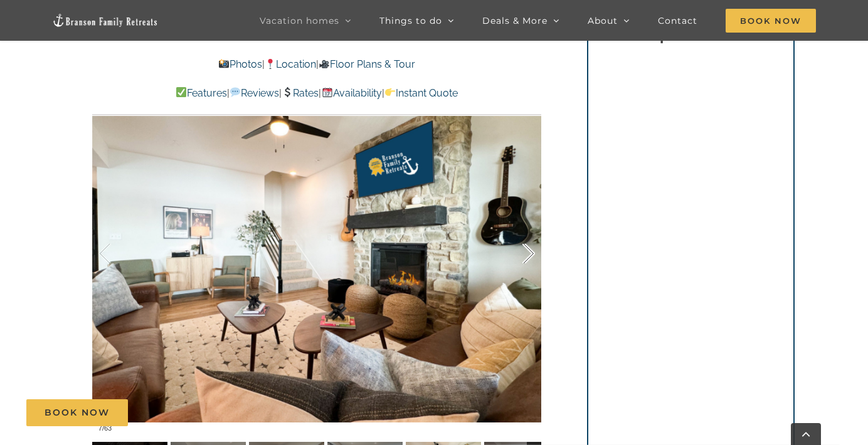
click at [528, 255] on div at bounding box center [515, 254] width 39 height 78
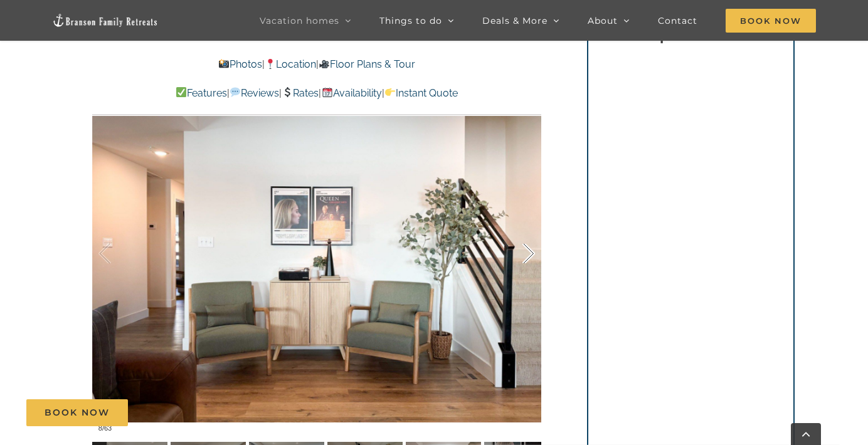
click at [528, 255] on div at bounding box center [515, 254] width 39 height 78
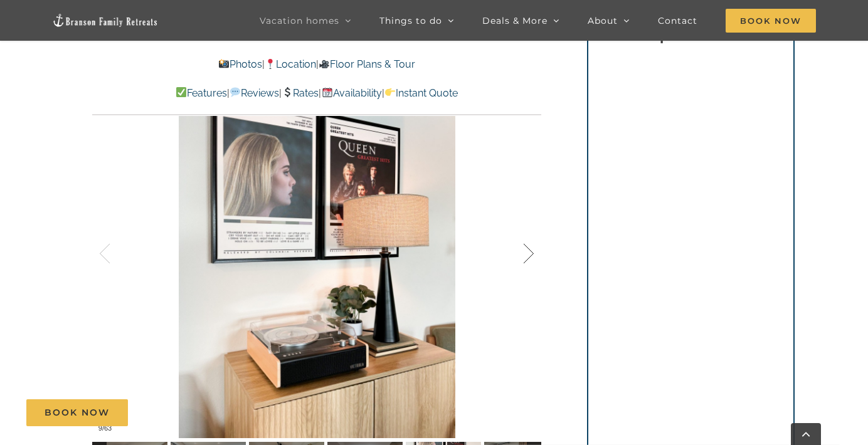
click at [528, 255] on div at bounding box center [515, 254] width 39 height 78
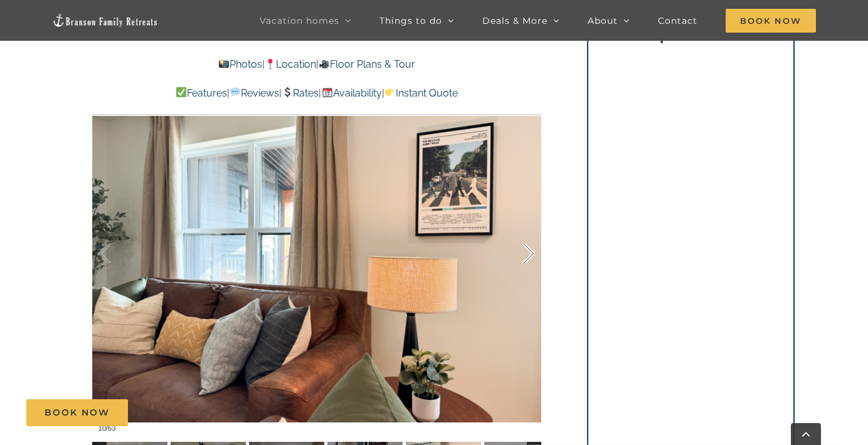
click at [528, 255] on div at bounding box center [515, 254] width 39 height 78
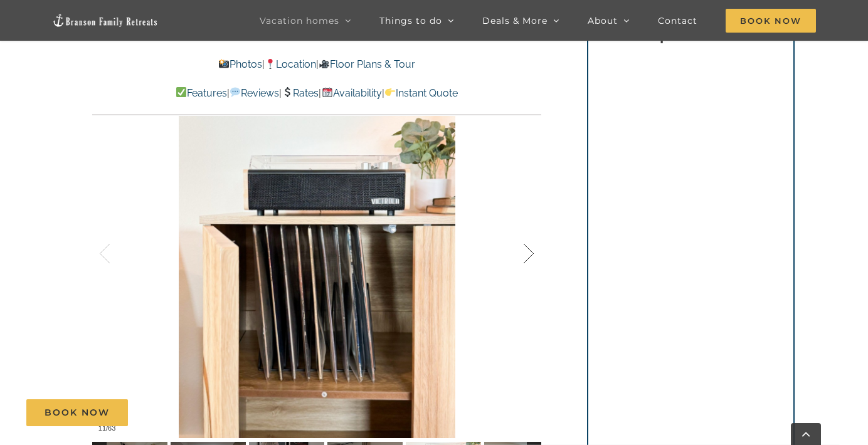
click at [528, 255] on div at bounding box center [515, 254] width 39 height 78
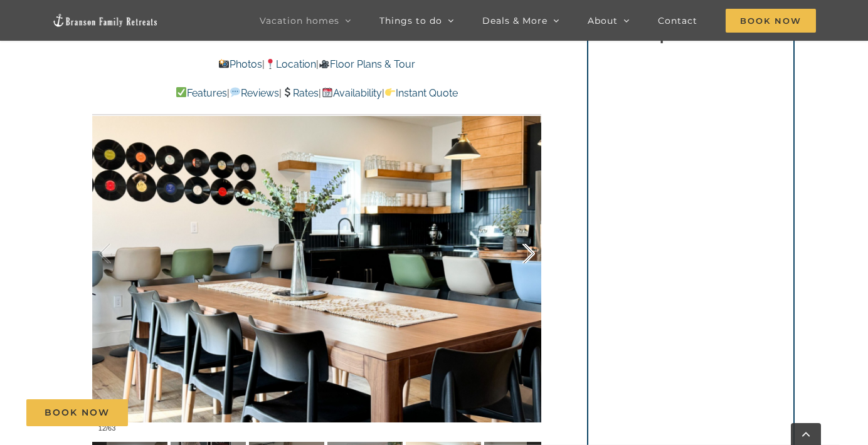
click at [528, 255] on div at bounding box center [515, 254] width 39 height 78
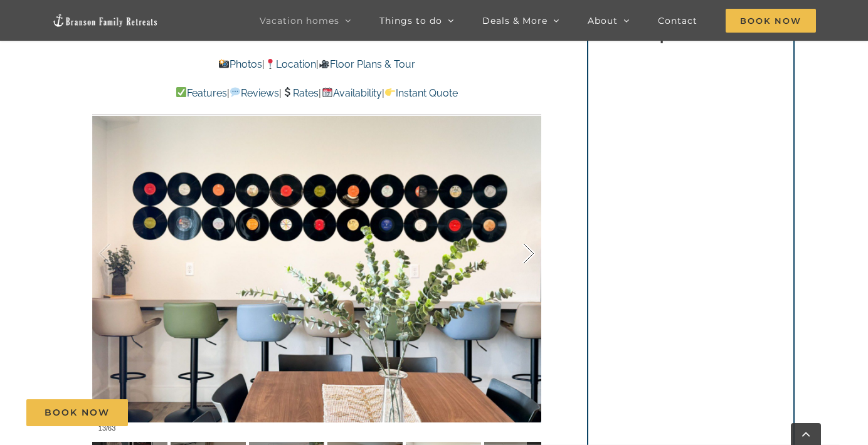
click at [528, 255] on div at bounding box center [515, 254] width 39 height 78
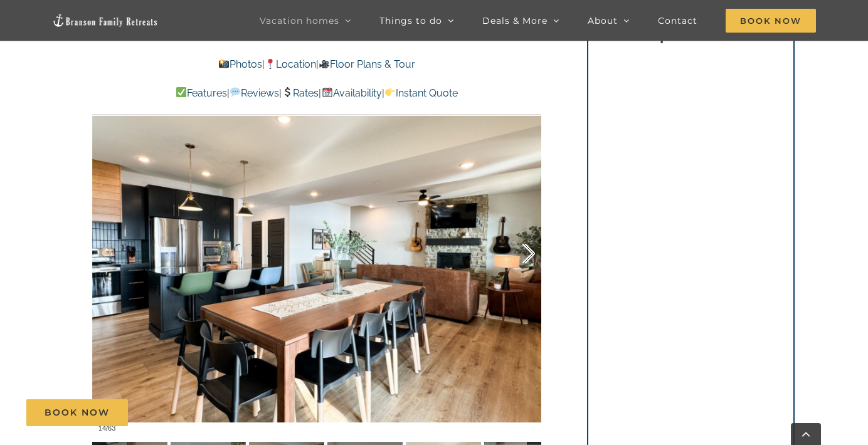
click at [528, 255] on div at bounding box center [515, 254] width 39 height 78
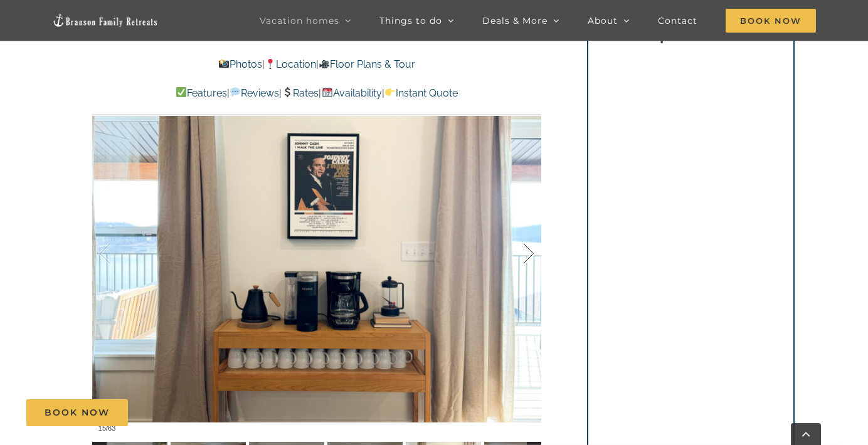
click at [528, 255] on div at bounding box center [515, 254] width 39 height 78
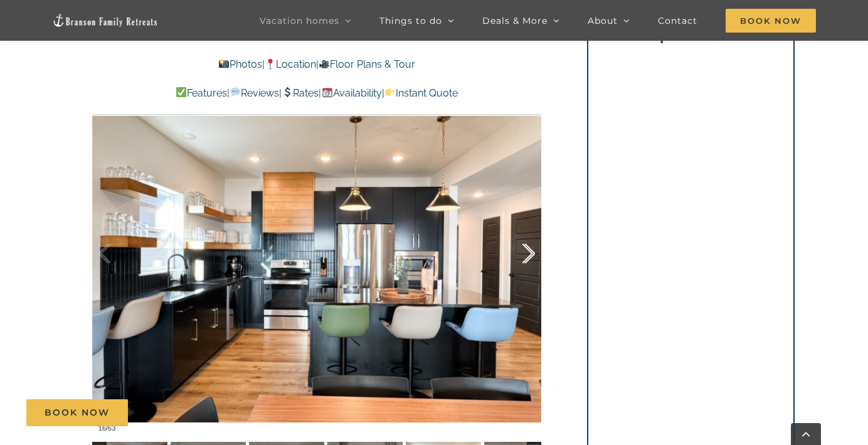
click at [528, 255] on div at bounding box center [515, 254] width 39 height 78
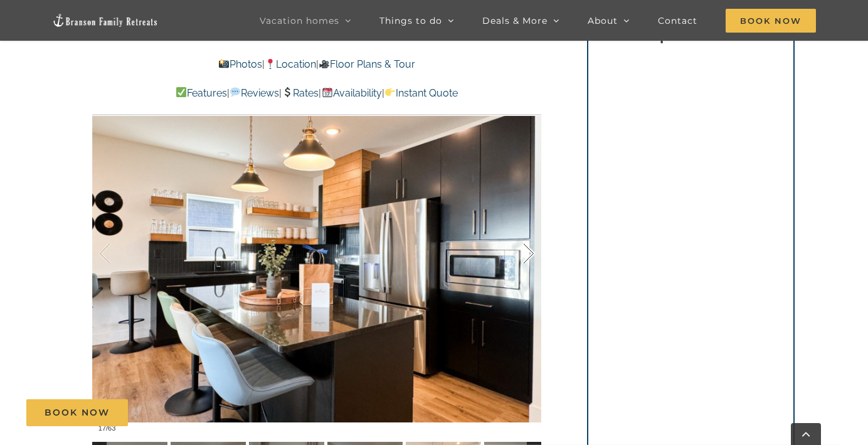
click at [528, 255] on div at bounding box center [515, 254] width 39 height 78
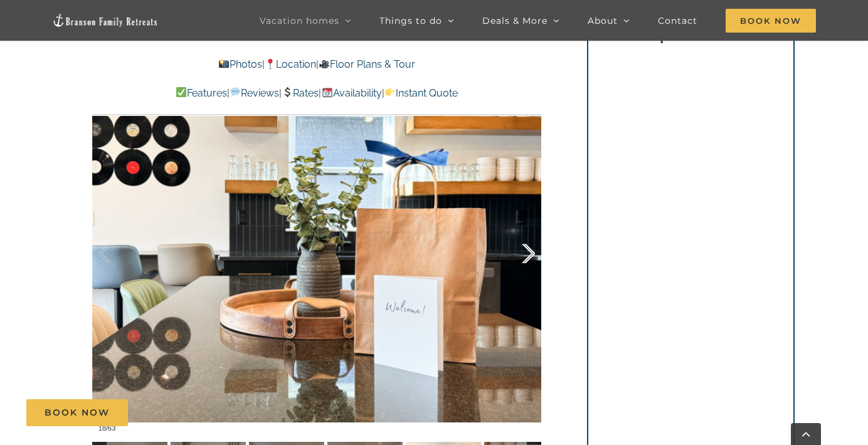
click at [528, 255] on div at bounding box center [515, 254] width 39 height 78
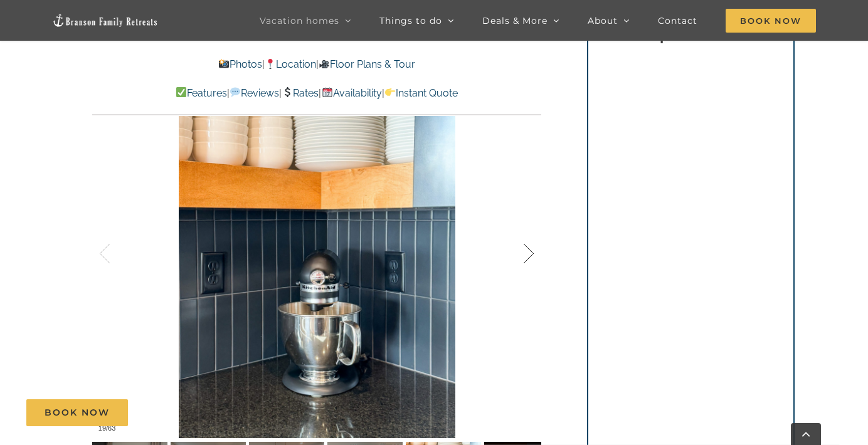
click at [528, 255] on div at bounding box center [515, 254] width 39 height 78
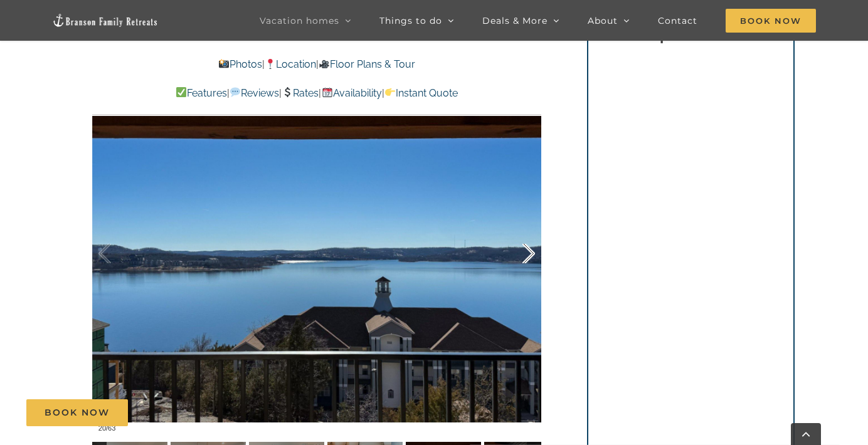
click at [528, 255] on div at bounding box center [515, 254] width 39 height 78
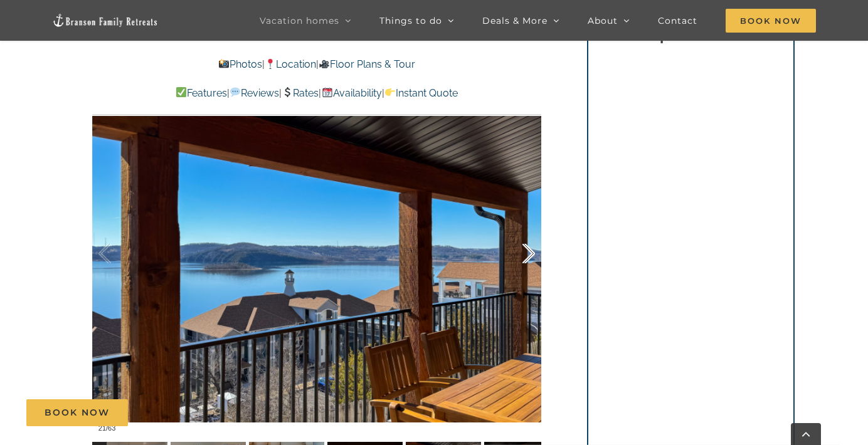
click at [528, 255] on div at bounding box center [515, 254] width 39 height 78
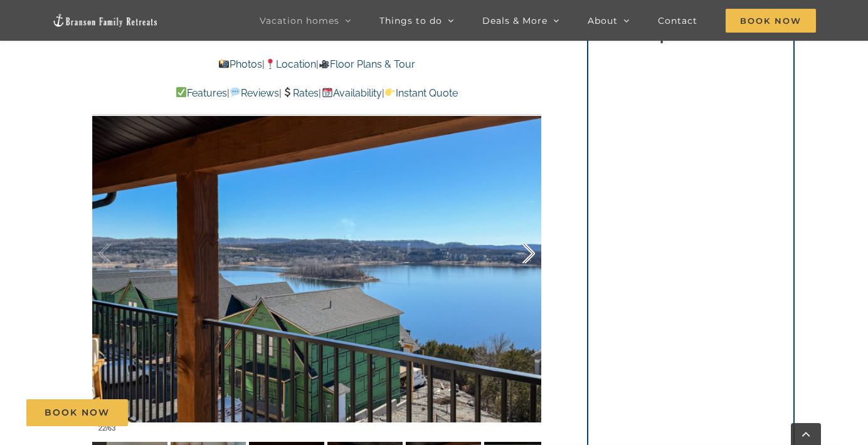
click at [528, 255] on div at bounding box center [515, 254] width 39 height 78
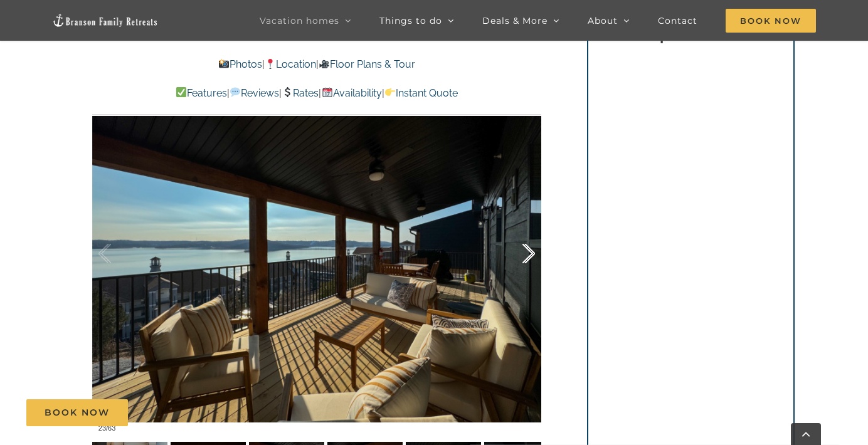
click at [528, 255] on div at bounding box center [515, 254] width 39 height 78
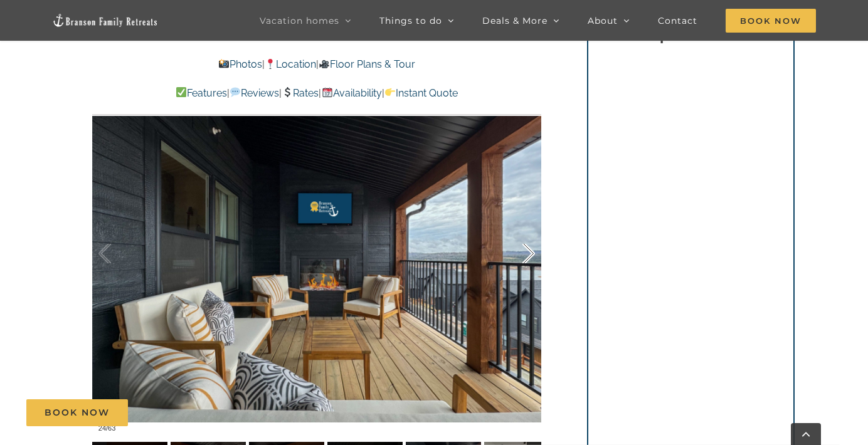
click at [528, 255] on div at bounding box center [515, 254] width 39 height 78
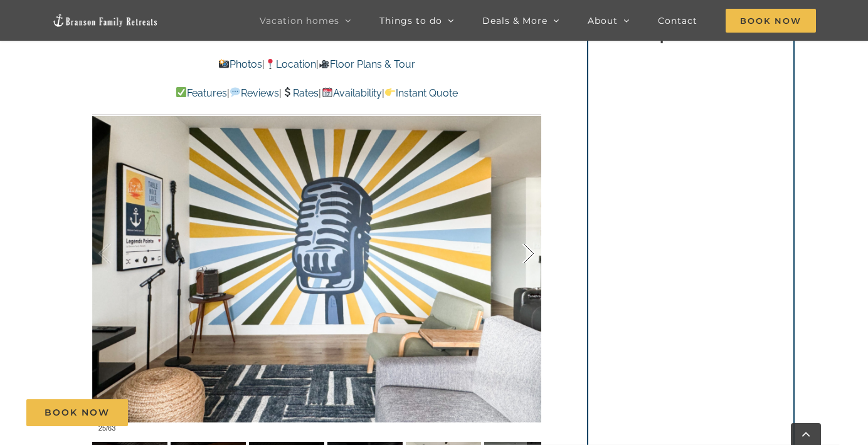
click at [528, 255] on div at bounding box center [515, 254] width 39 height 78
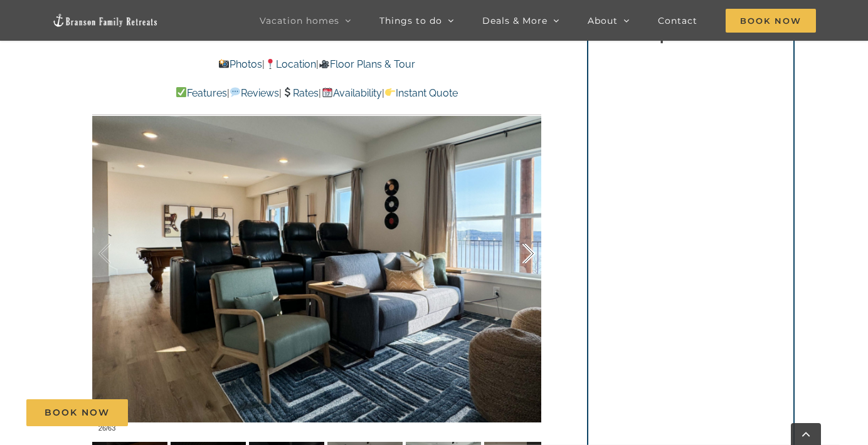
click at [528, 255] on div at bounding box center [515, 254] width 39 height 78
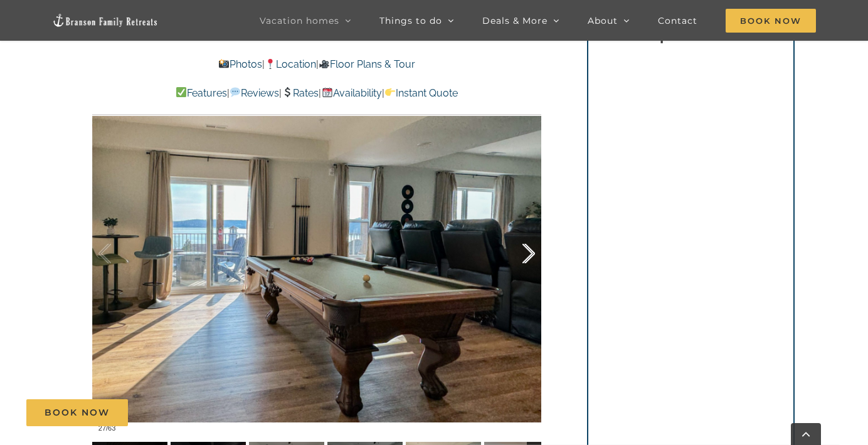
click at [528, 255] on div at bounding box center [515, 254] width 39 height 78
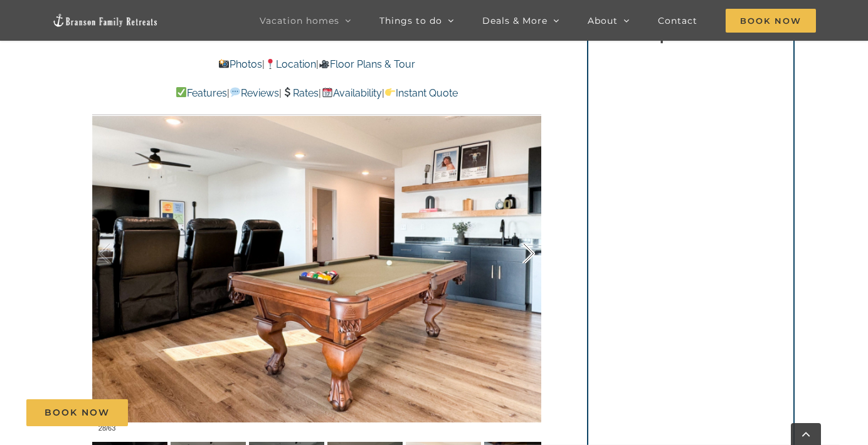
click at [528, 255] on div at bounding box center [515, 254] width 39 height 78
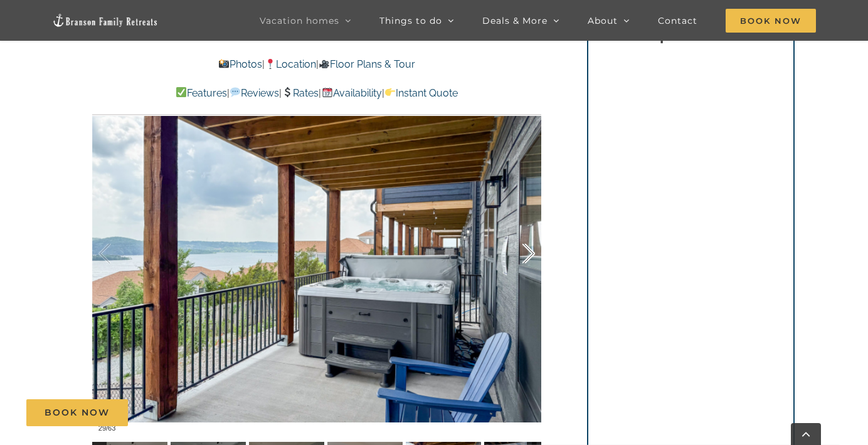
click at [528, 255] on div at bounding box center [515, 254] width 39 height 78
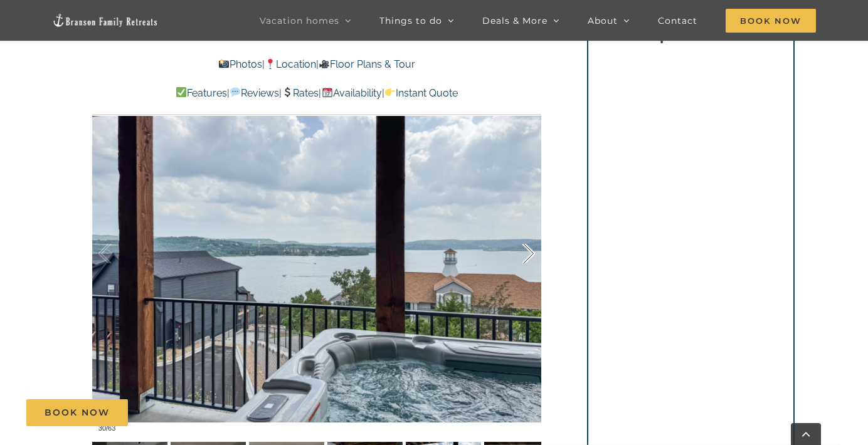
click at [528, 255] on div at bounding box center [515, 254] width 39 height 78
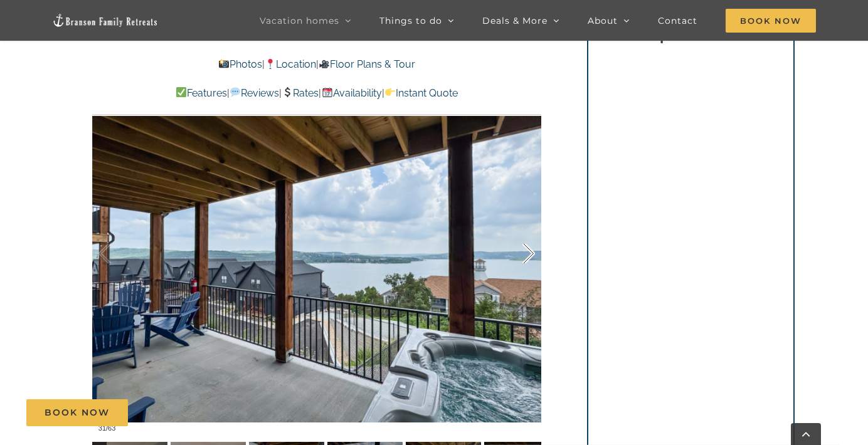
click at [528, 255] on div at bounding box center [515, 254] width 39 height 78
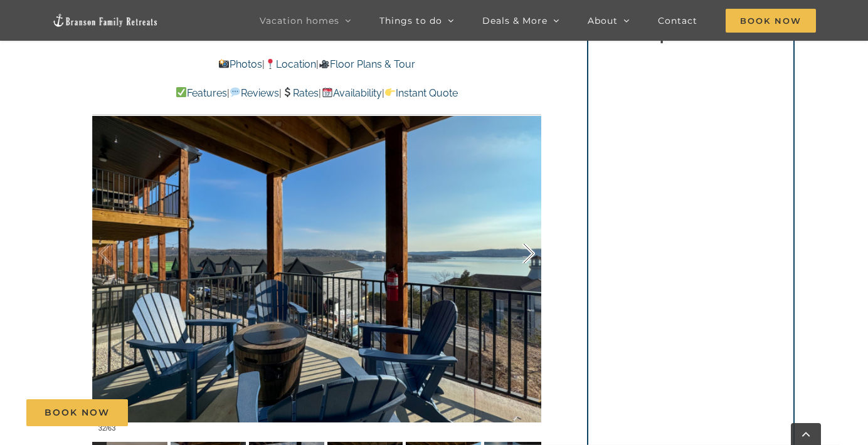
click at [528, 255] on div at bounding box center [515, 254] width 39 height 78
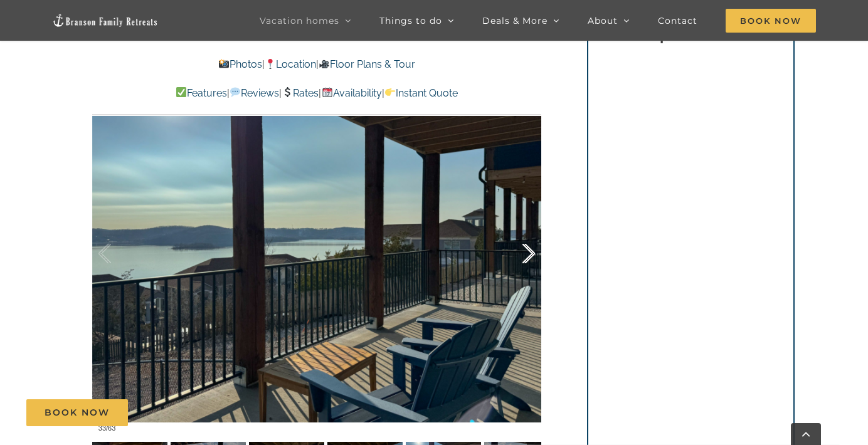
click at [528, 255] on div at bounding box center [515, 254] width 39 height 78
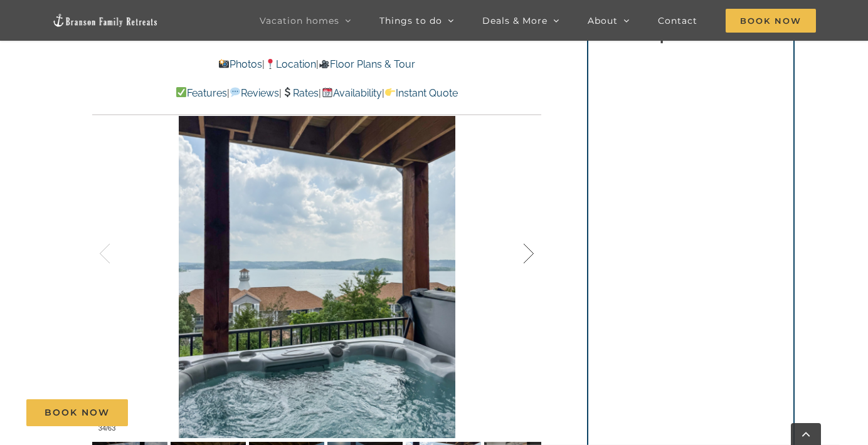
click at [528, 255] on div at bounding box center [515, 254] width 39 height 78
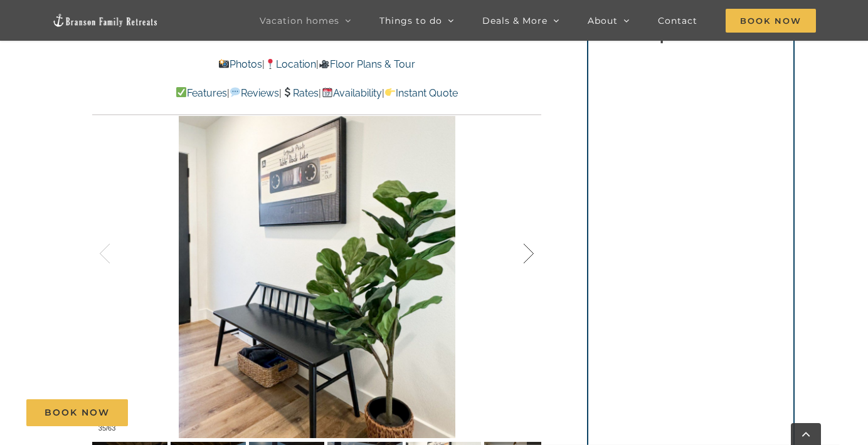
click at [528, 255] on div at bounding box center [515, 254] width 39 height 78
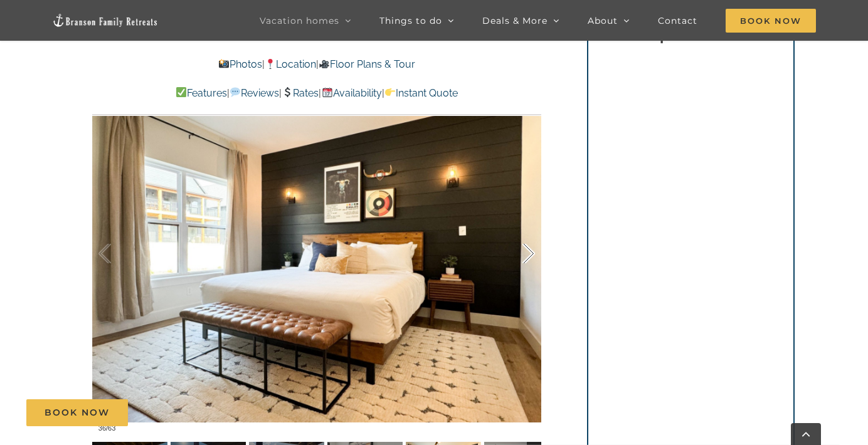
click at [528, 255] on div at bounding box center [515, 254] width 39 height 78
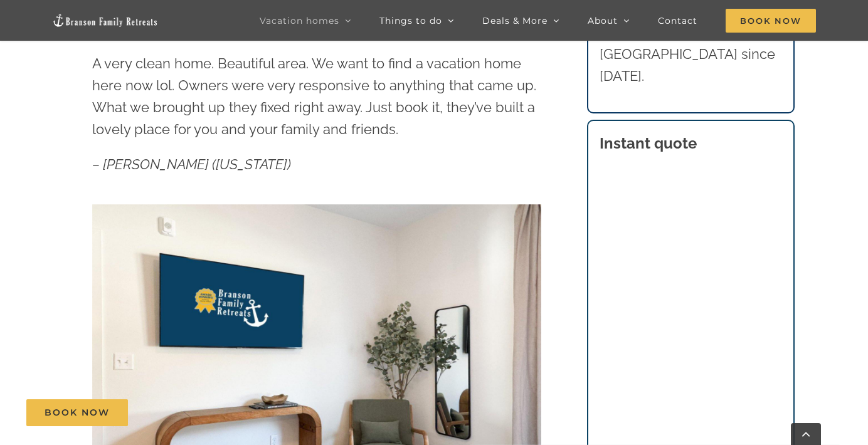
scroll to position [0, 0]
